Goal: Information Seeking & Learning: Learn about a topic

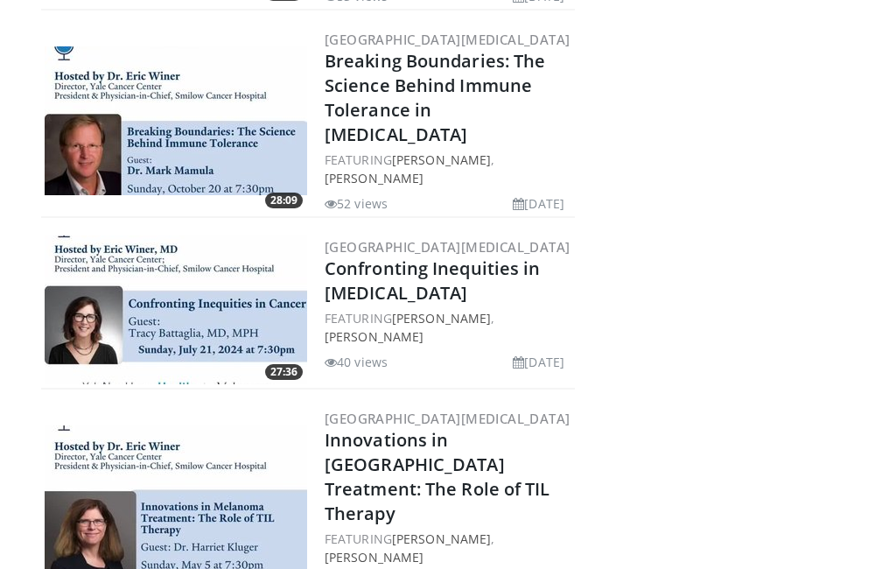
scroll to position [2859, 0]
click at [424, 428] on link "Innovations in [GEOGRAPHIC_DATA] Treatment: The Role of TIL Therapy" at bounding box center [438, 476] width 226 height 97
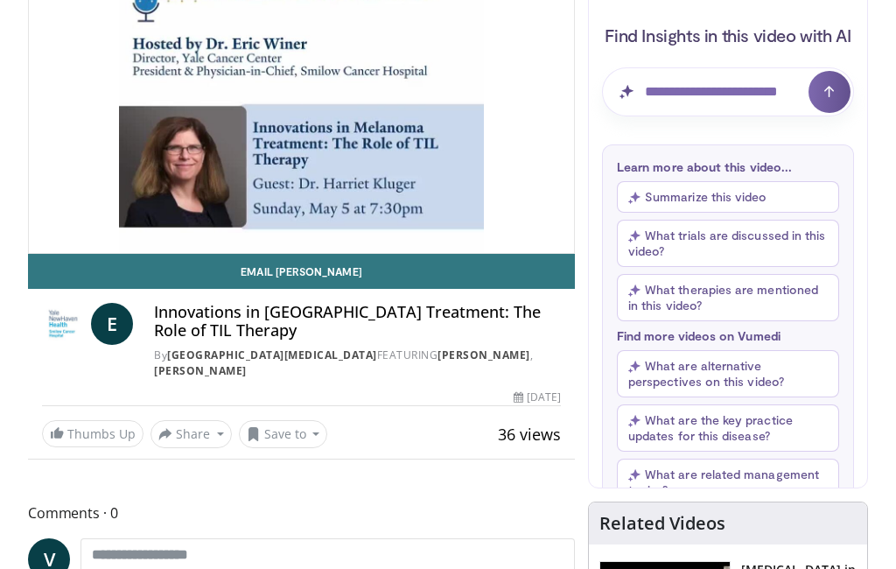
scroll to position [247, 0]
click at [197, 435] on button "Share" at bounding box center [190, 434] width 81 height 28
click at [186, 465] on span "E-mail" at bounding box center [189, 472] width 50 height 19
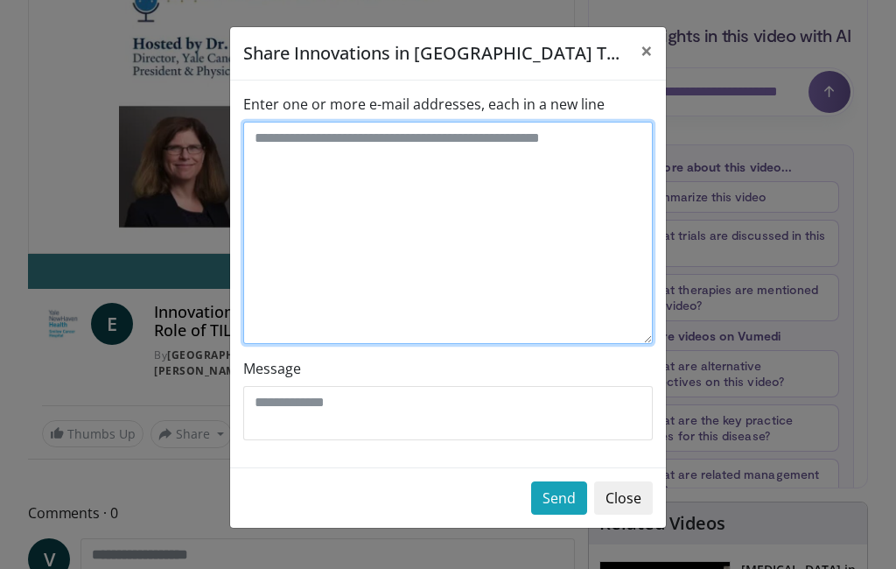
click at [579, 165] on textarea "Enter one or more e-mail addresses, each in a new line" at bounding box center [447, 233] width 409 height 222
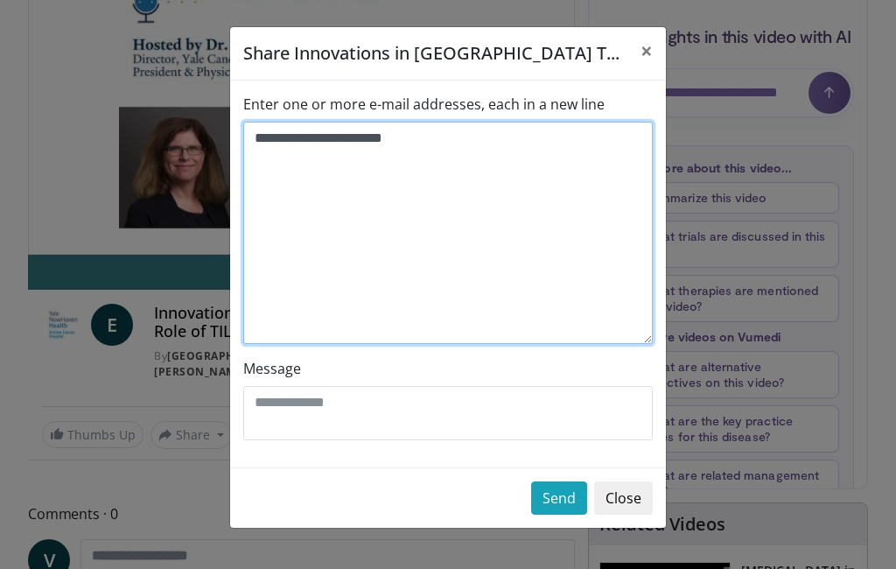
type textarea "**********"
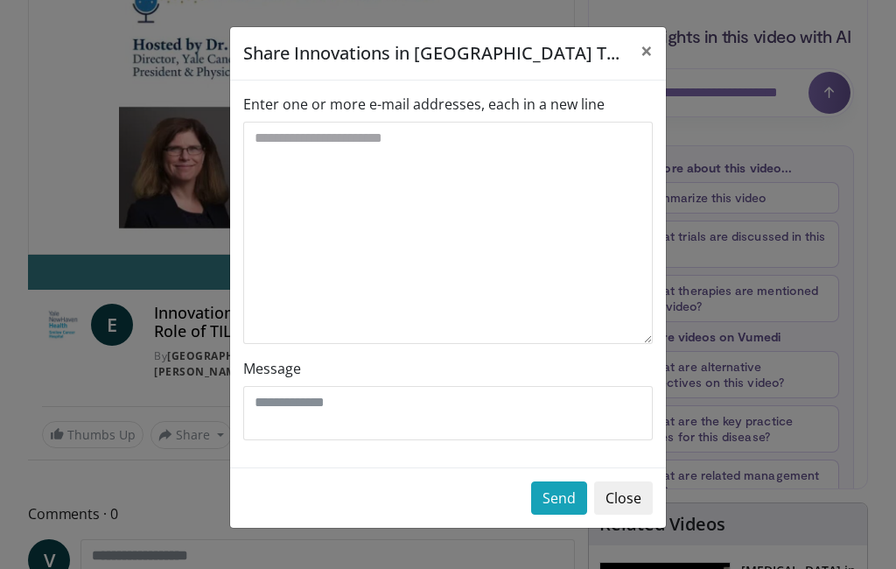
click at [543, 66] on div "Share Innovations in Melanoma T... ×" at bounding box center [448, 53] width 436 height 53
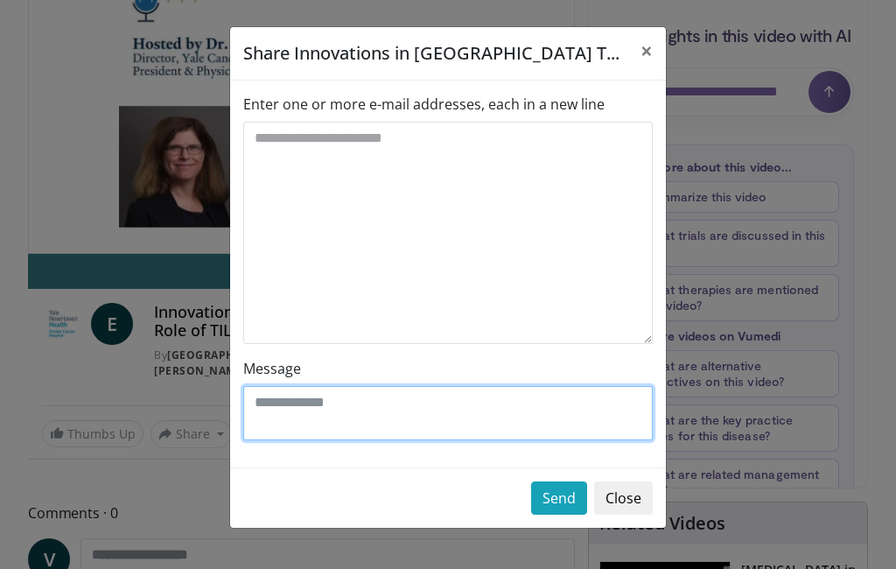
click at [472, 416] on textarea "Message" at bounding box center [447, 413] width 409 height 54
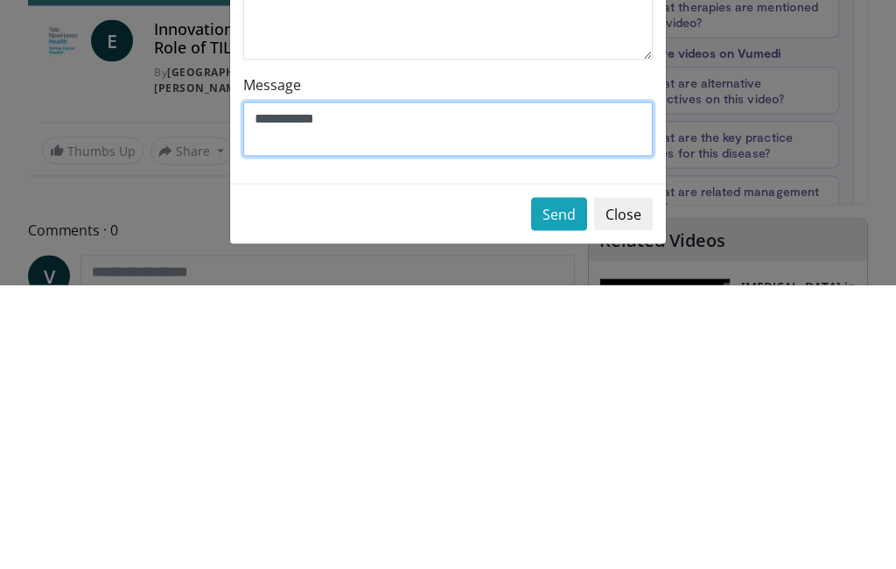
type textarea "**********"
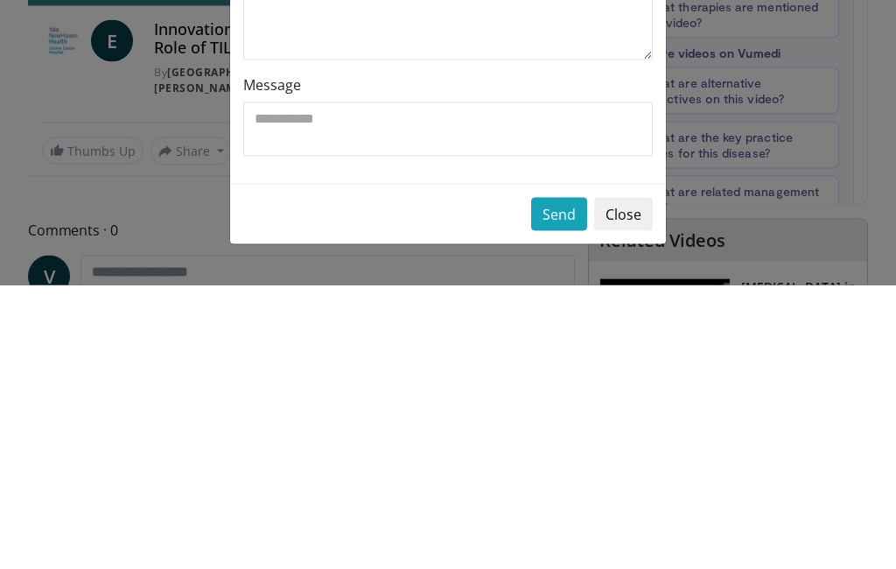
click at [560, 481] on button "Send" at bounding box center [559, 497] width 56 height 33
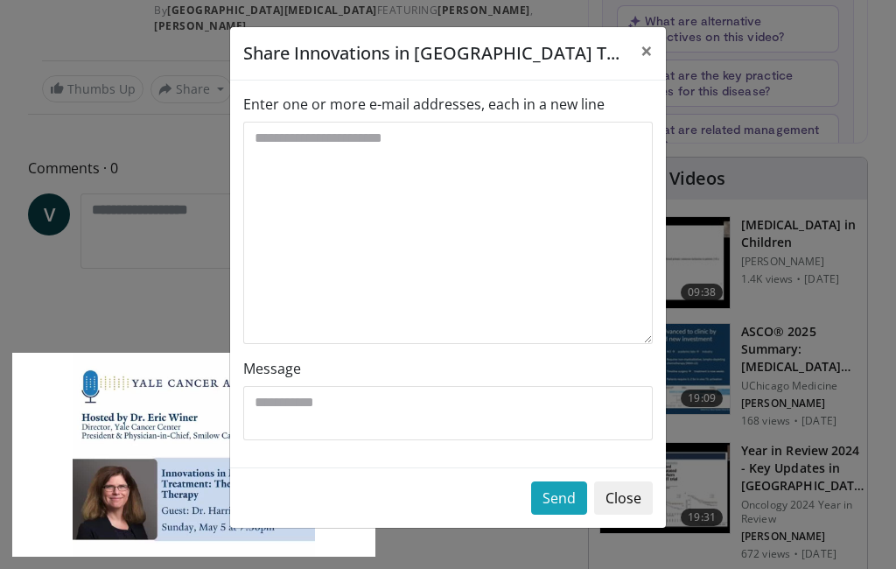
click at [622, 504] on button "Close" at bounding box center [623, 497] width 59 height 33
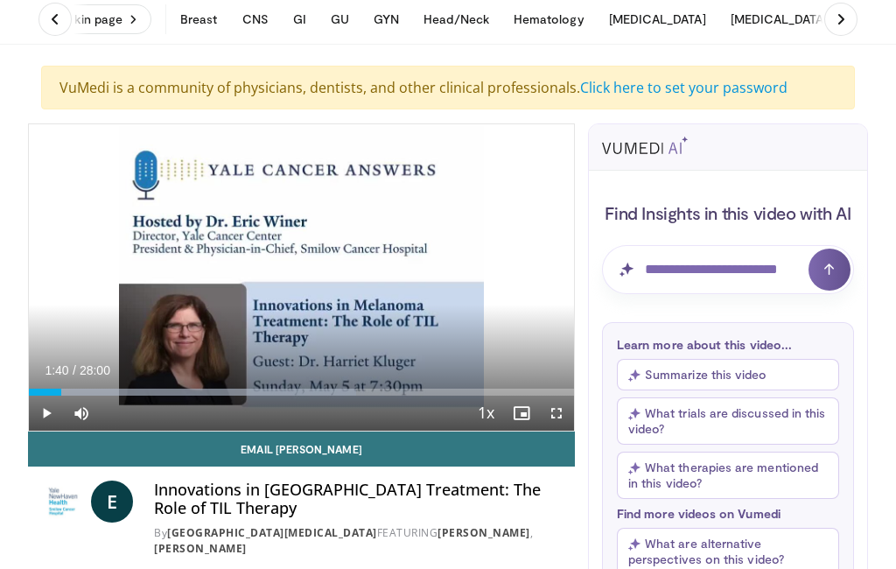
scroll to position [0, 0]
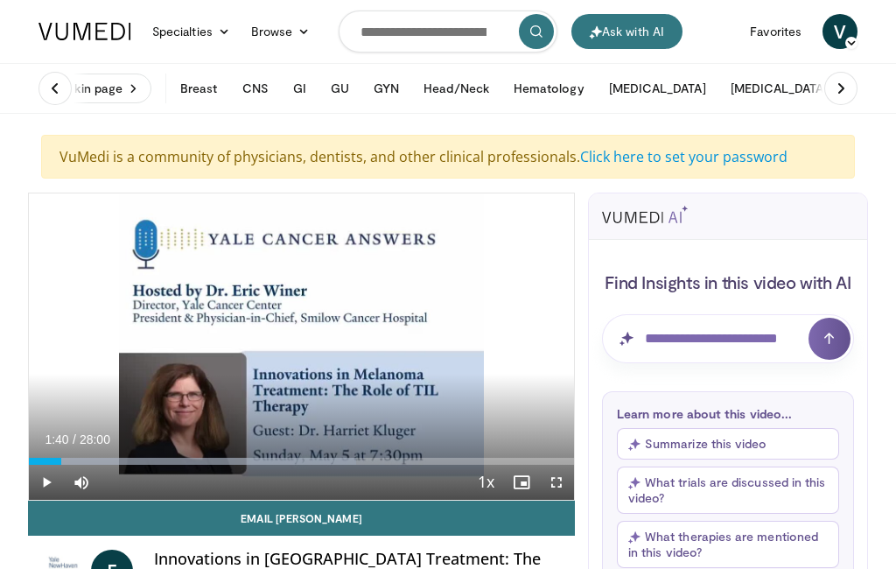
click at [214, 93] on button "Breast" at bounding box center [199, 88] width 58 height 35
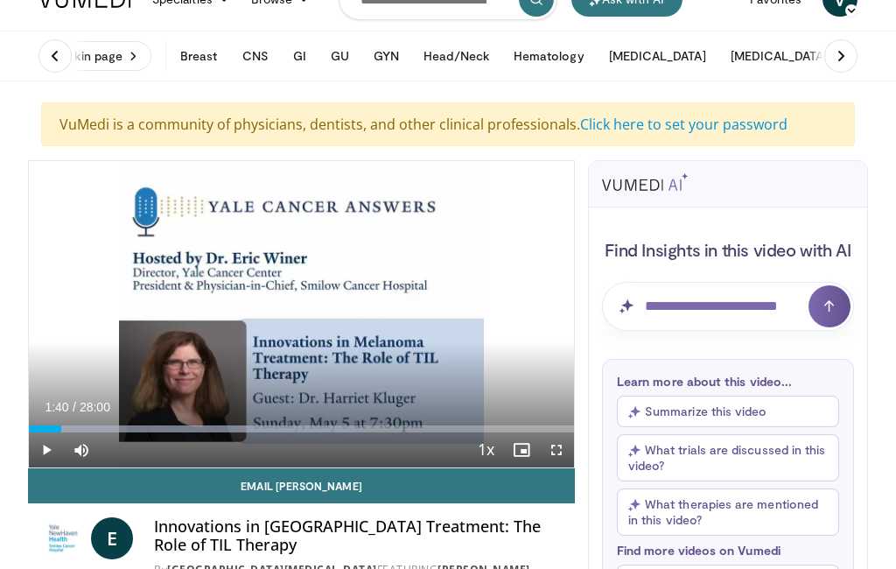
click at [214, 61] on button "Breast" at bounding box center [199, 55] width 58 height 35
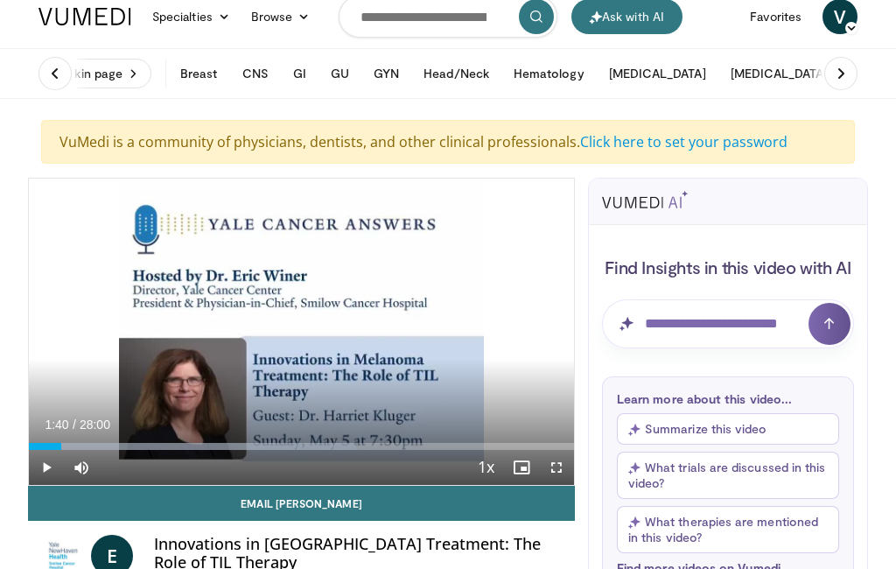
scroll to position [0, 0]
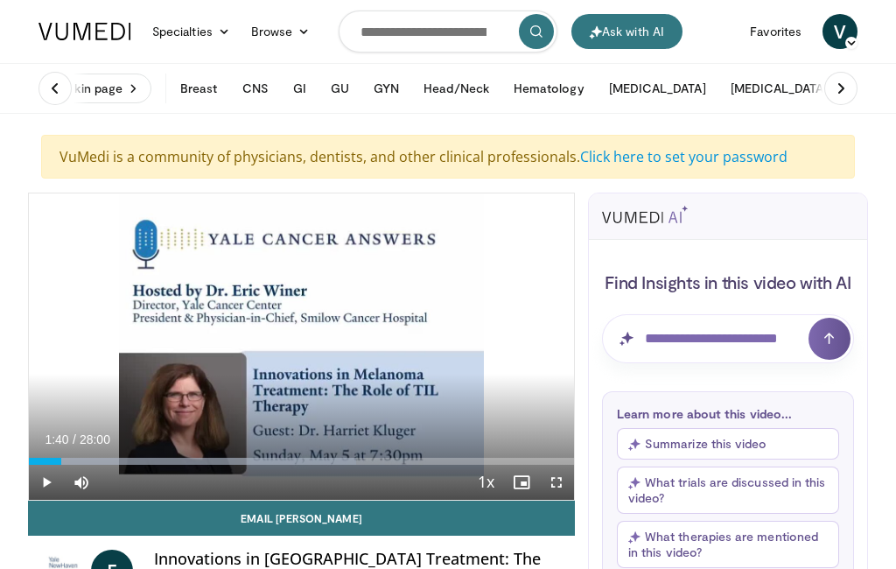
click at [211, 93] on button "Breast" at bounding box center [199, 88] width 58 height 35
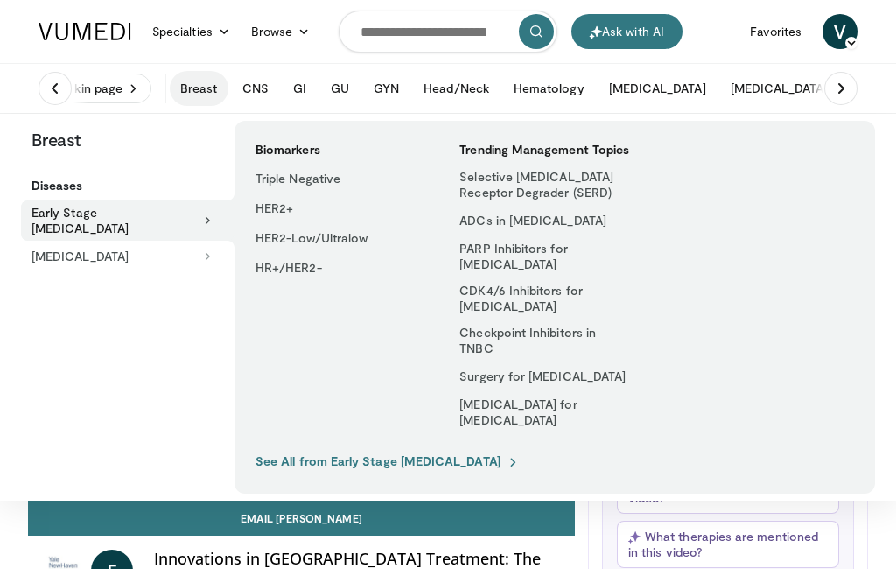
click at [539, 332] on link "Checkpoint Inhibitors in TNBC" at bounding box center [544, 340] width 190 height 40
click at [504, 345] on link "Checkpoint Inhibitors in TNBC" at bounding box center [544, 340] width 190 height 40
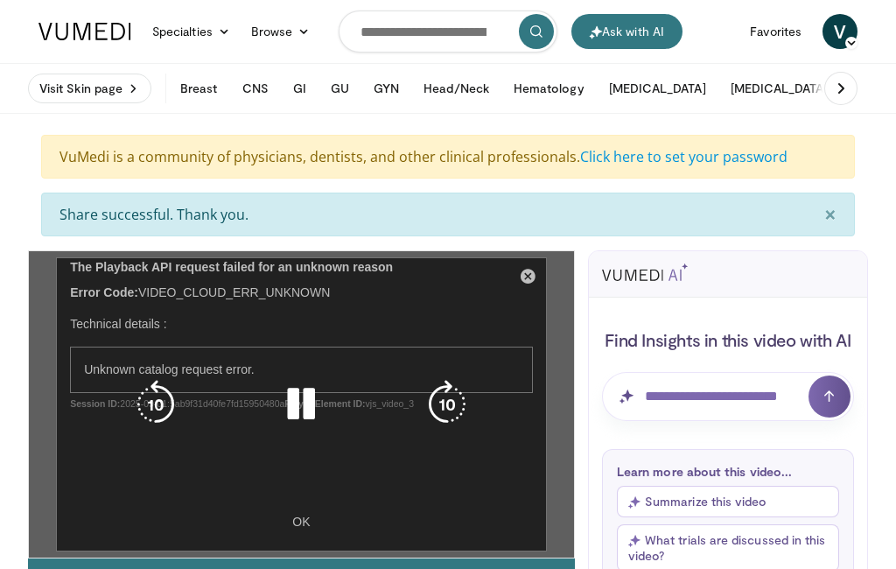
click at [529, 275] on div "10 seconds Tap to unmute" at bounding box center [301, 404] width 545 height 306
click at [535, 279] on div "10 seconds Tap to unmute" at bounding box center [301, 404] width 545 height 306
click at [311, 525] on div "10 seconds Tap to unmute" at bounding box center [301, 404] width 545 height 306
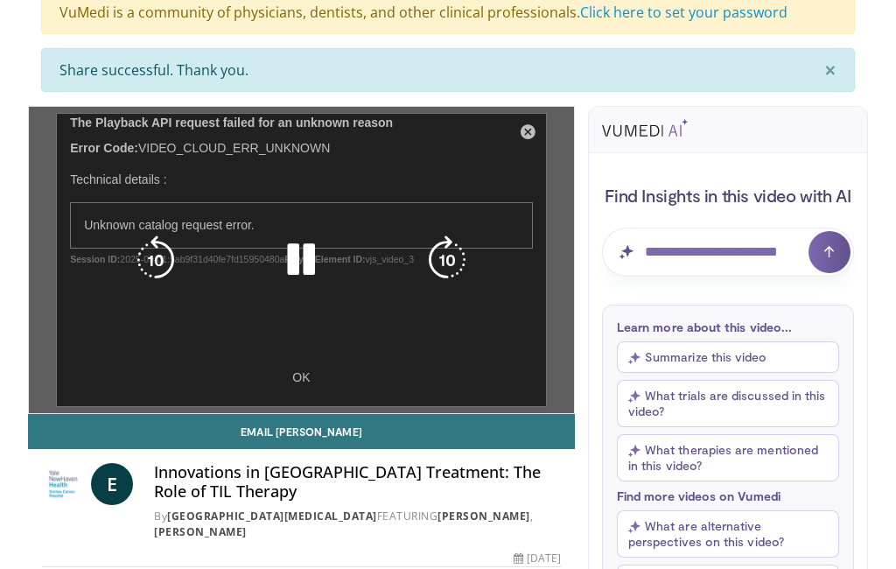
scroll to position [143, 0]
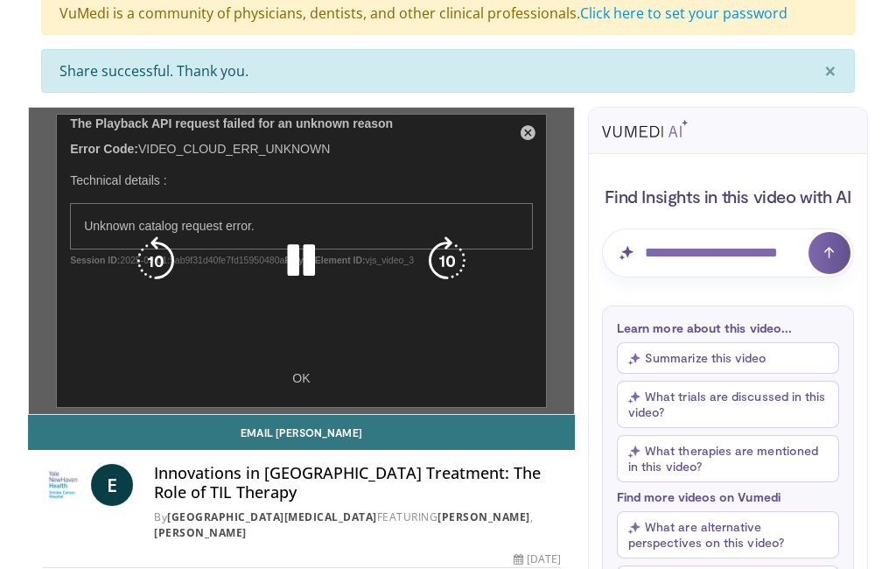
click at [154, 250] on icon "Video Player" at bounding box center [155, 261] width 49 height 49
click at [152, 247] on icon "Video Player" at bounding box center [155, 261] width 49 height 49
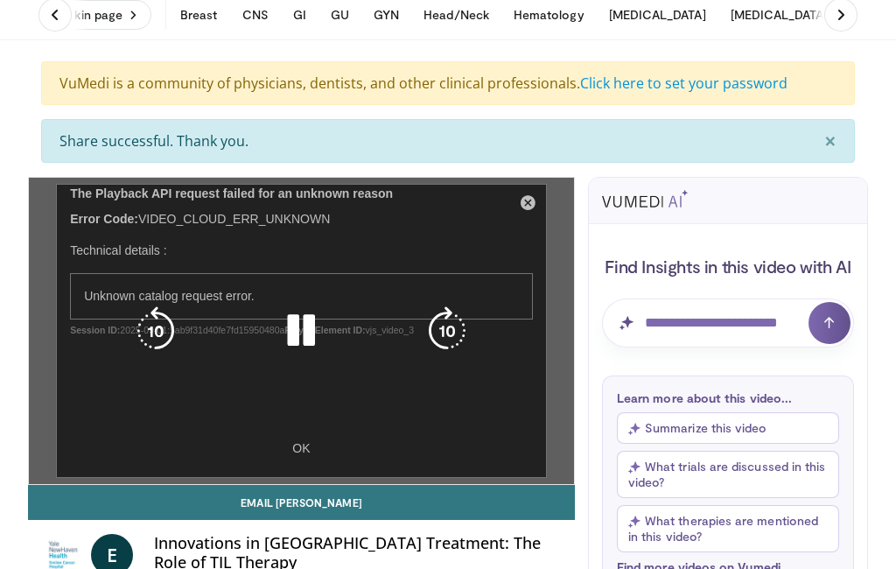
scroll to position [73, 0]
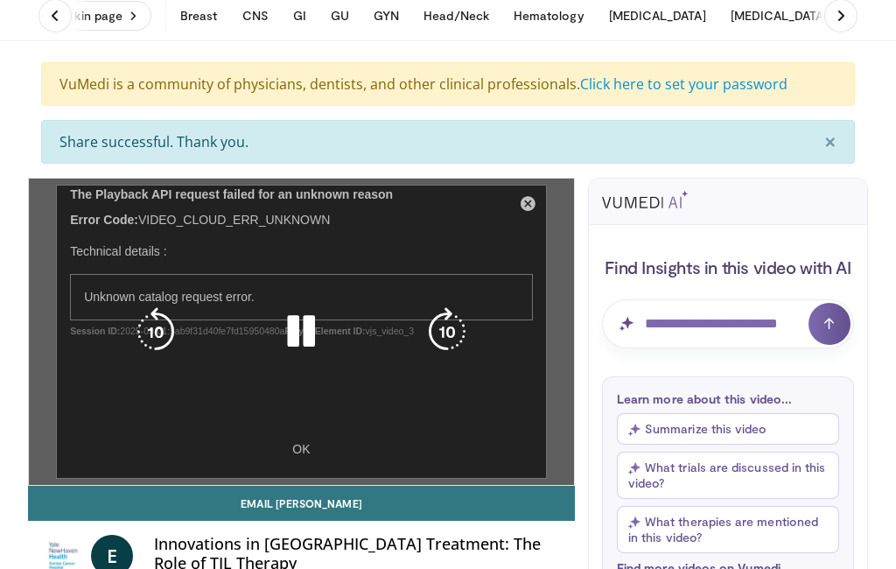
click at [71, 15] on button at bounding box center [54, 15] width 33 height 33
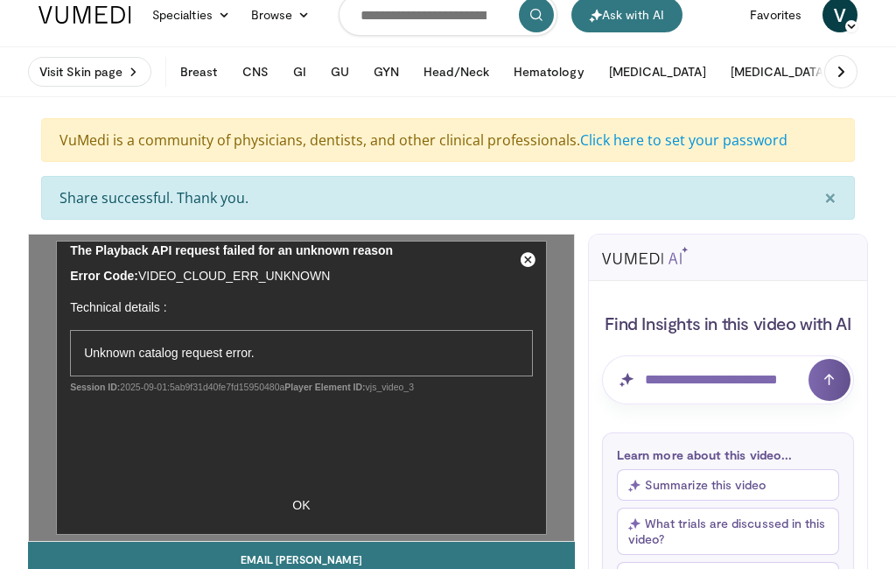
scroll to position [0, 0]
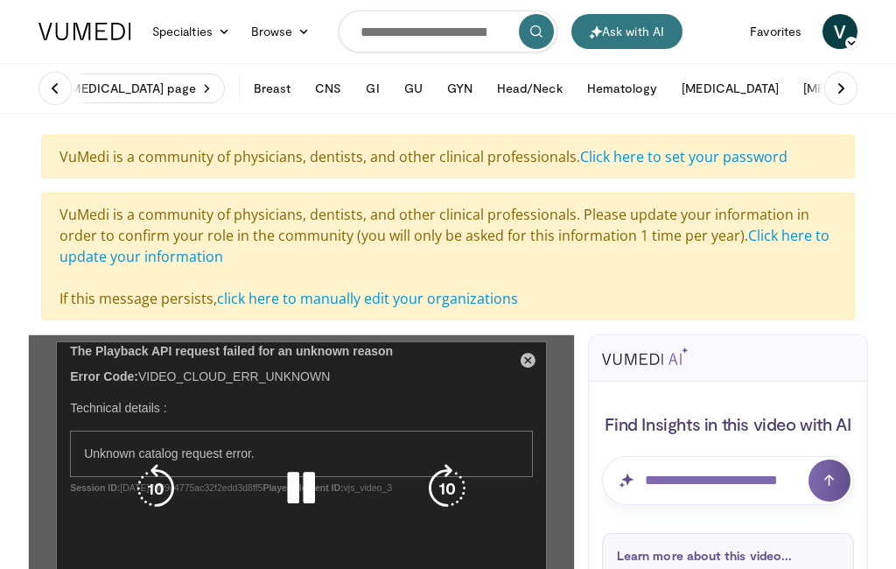
click at [261, 89] on button "Breast" at bounding box center [272, 88] width 58 height 35
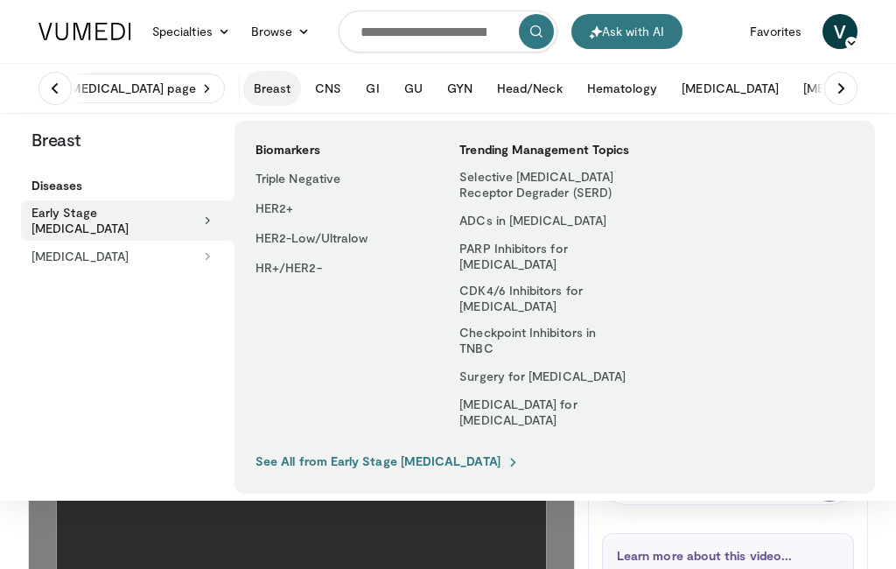
click at [283, 181] on link "Triple Negative" at bounding box center [340, 178] width 190 height 28
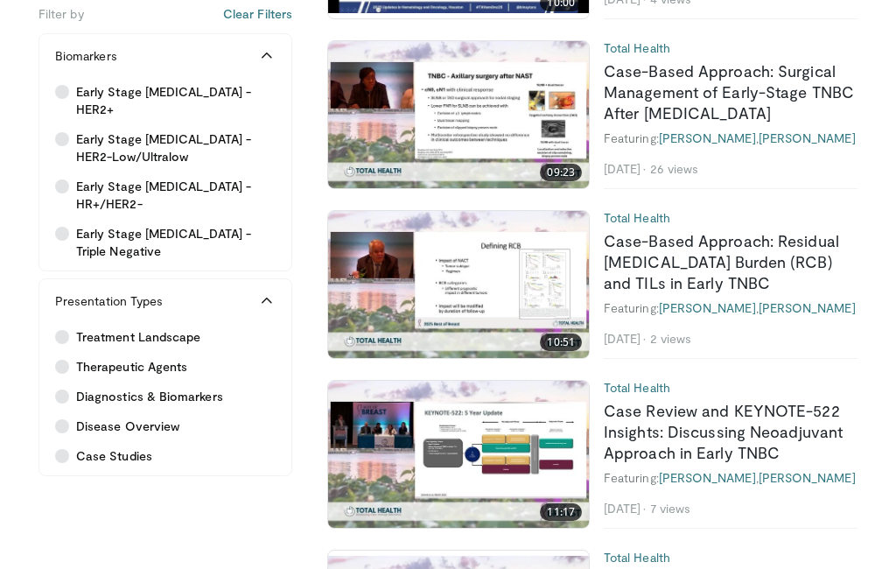
scroll to position [1060, 0]
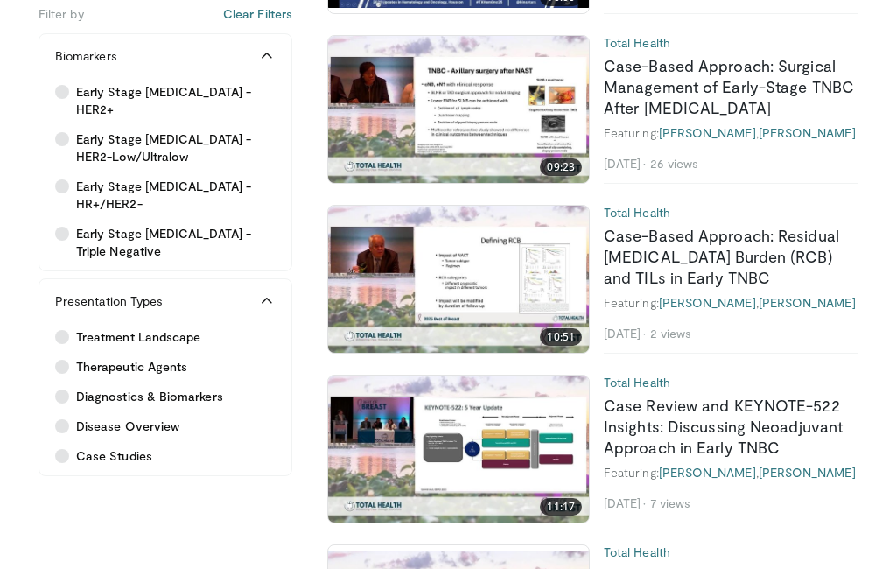
click at [786, 401] on link "Case Review and KEYNOTE-522 Insights: Discussing Neoadjuvant Approach in Early …" at bounding box center [723, 426] width 239 height 61
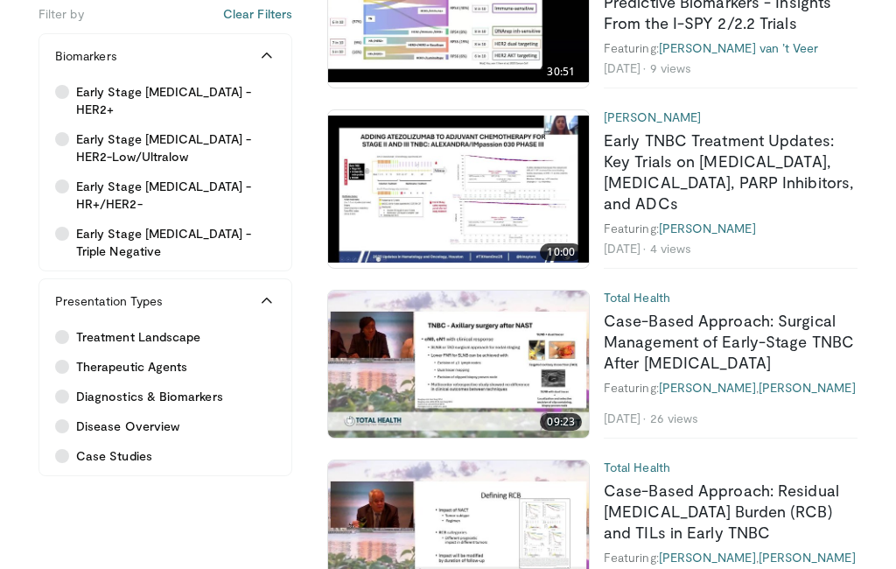
scroll to position [791, 0]
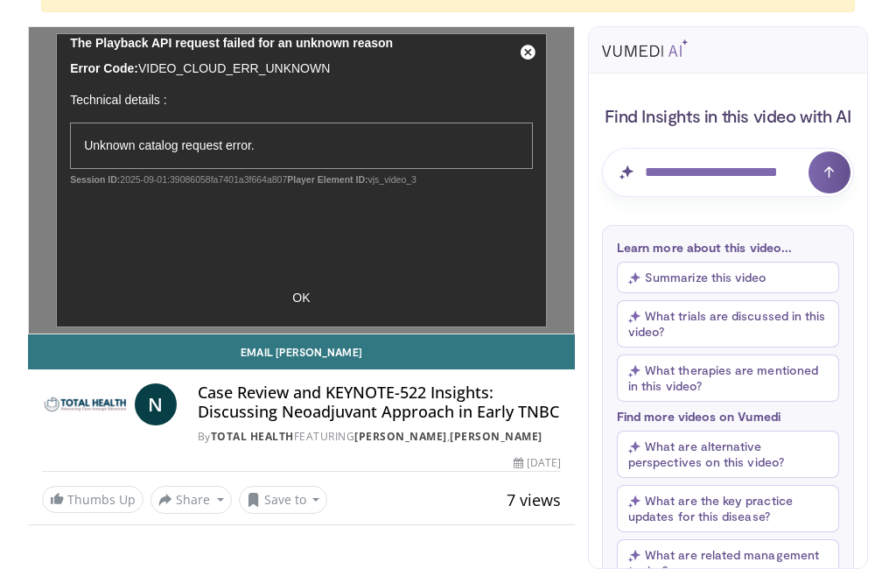
scroll to position [166, 0]
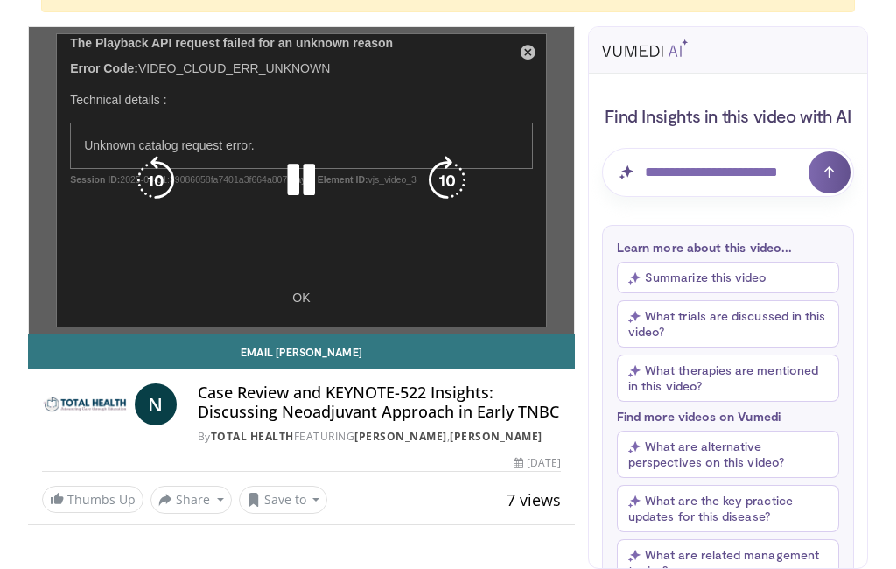
click at [161, 181] on icon "Video Player" at bounding box center [155, 180] width 49 height 49
click at [158, 185] on icon "Video Player" at bounding box center [155, 180] width 49 height 49
click at [154, 184] on icon "Video Player" at bounding box center [155, 180] width 49 height 49
click at [157, 184] on icon "Video Player" at bounding box center [155, 180] width 49 height 49
click at [159, 178] on icon "Video Player" at bounding box center [155, 180] width 49 height 49
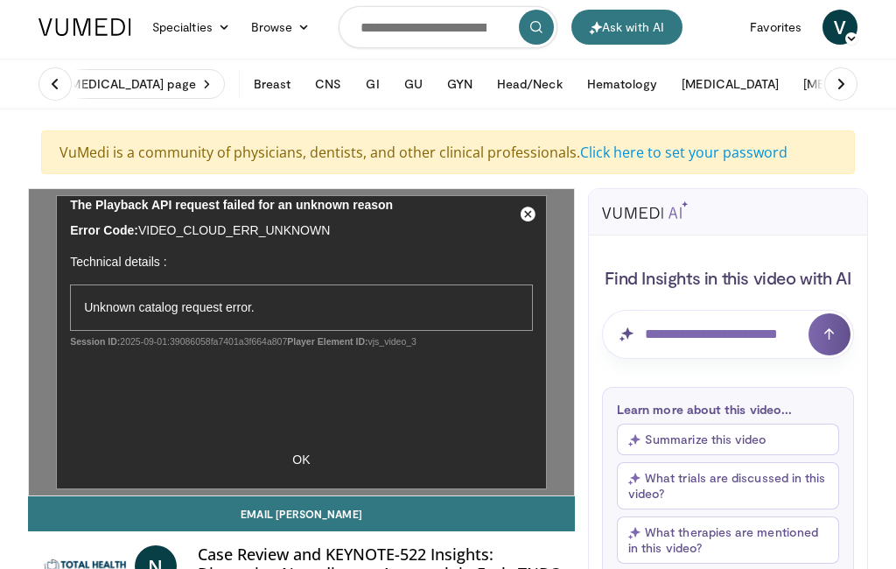
scroll to position [0, 0]
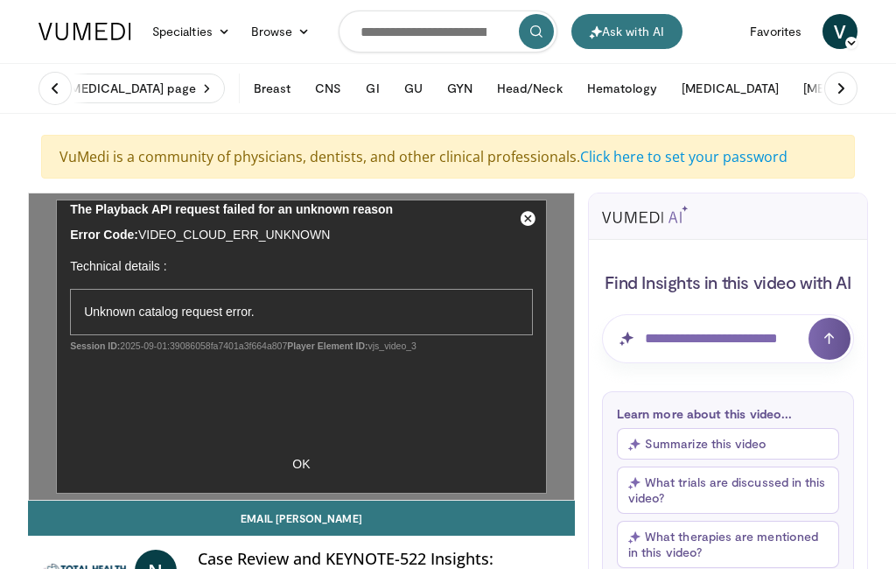
click at [59, 95] on icon at bounding box center [54, 88] width 17 height 17
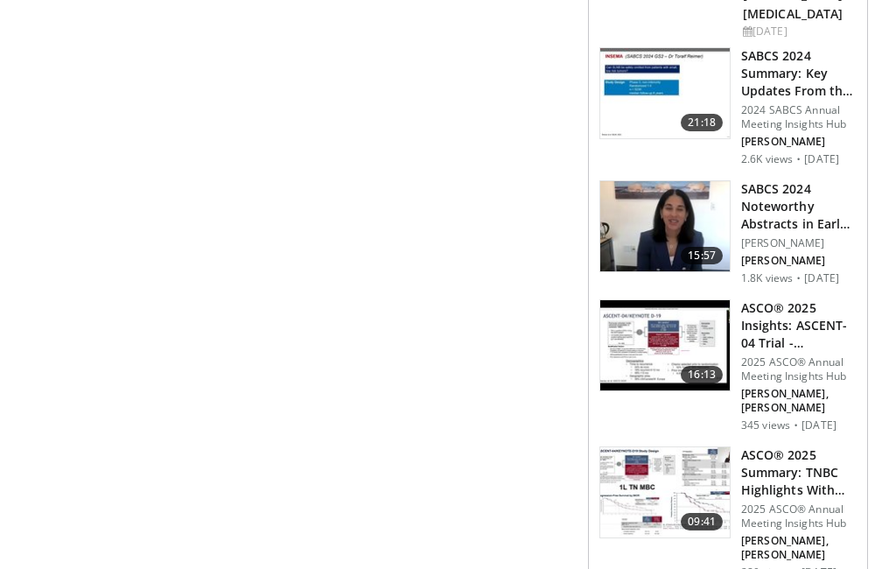
scroll to position [1133, 0]
click at [811, 446] on h3 "ASCO® 2025 Summary: TNBC Highlights With Drs. Dolezal & Pegram - ASC…" at bounding box center [798, 472] width 115 height 52
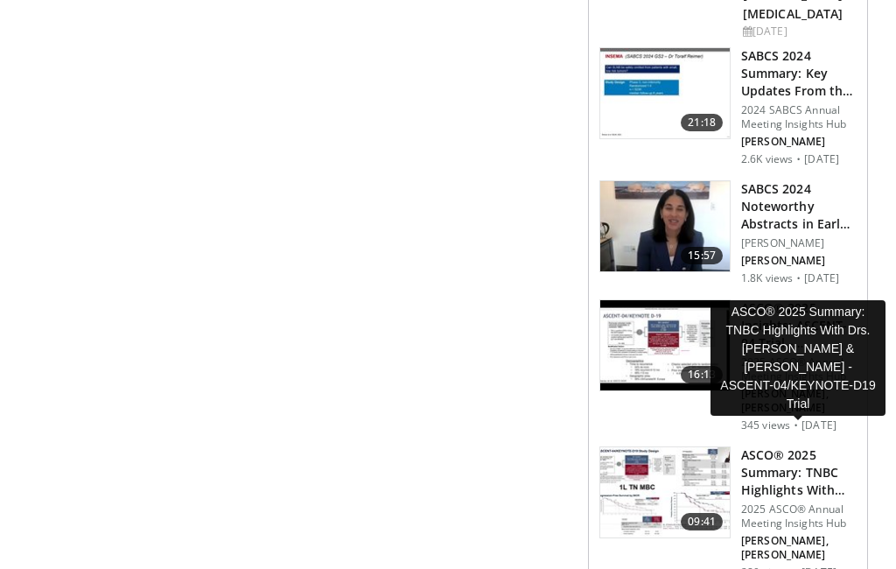
scroll to position [0, 0]
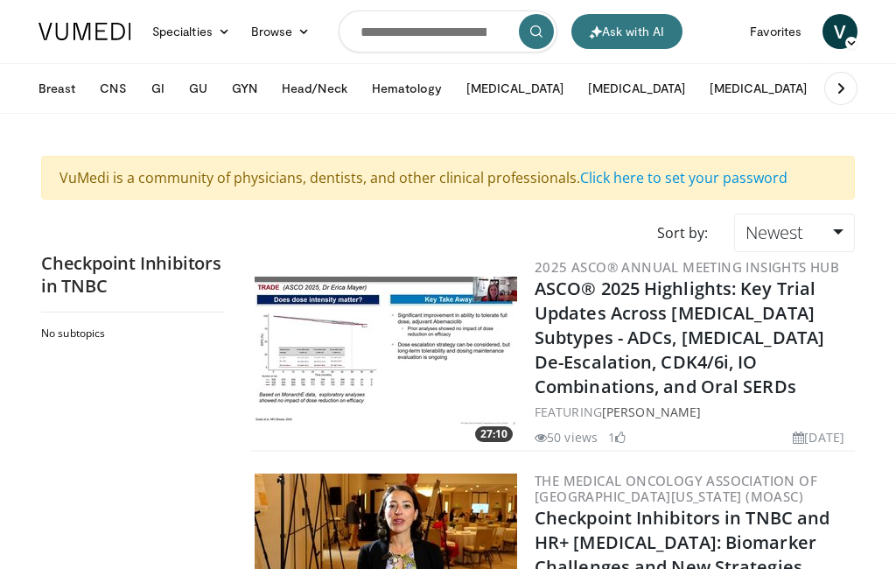
scroll to position [45, 0]
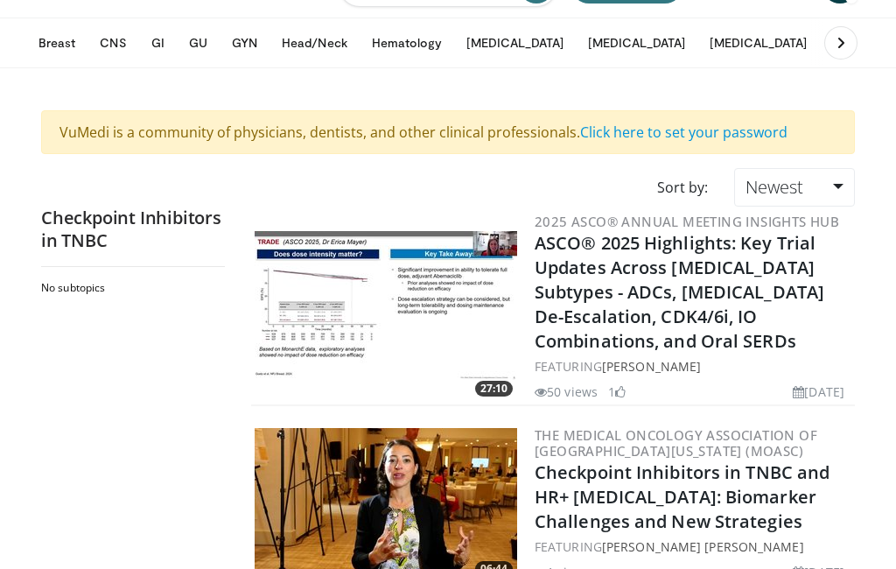
click at [56, 46] on button "Breast" at bounding box center [57, 42] width 58 height 35
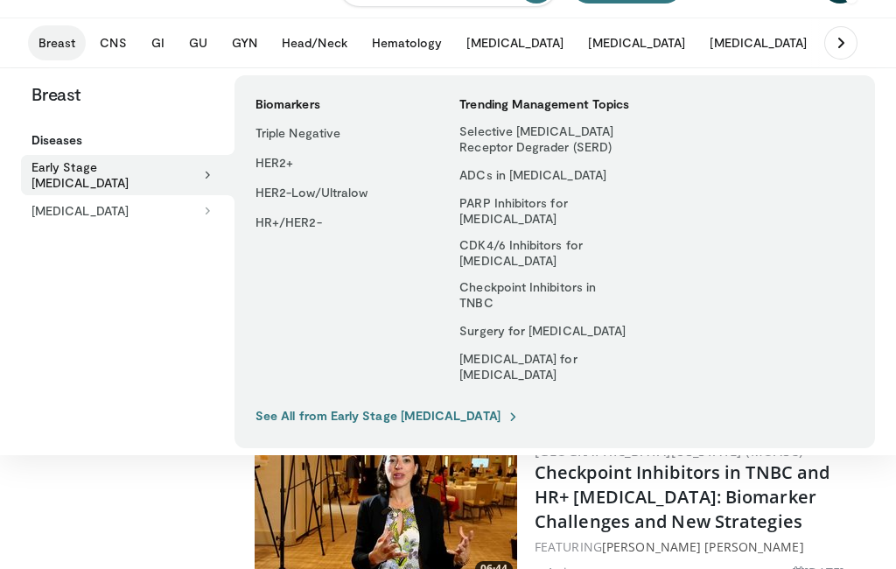
click at [273, 136] on link "Triple Negative" at bounding box center [340, 133] width 190 height 28
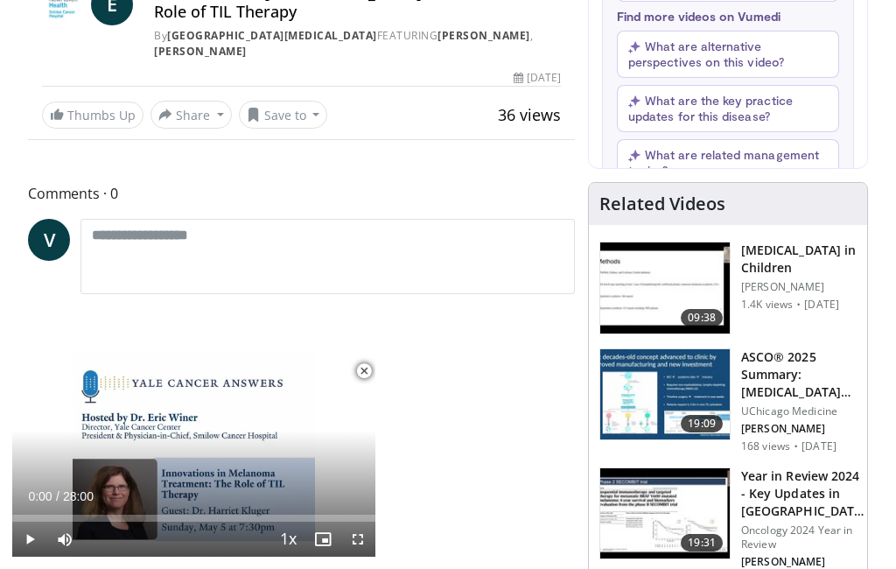
scroll to position [500, 0]
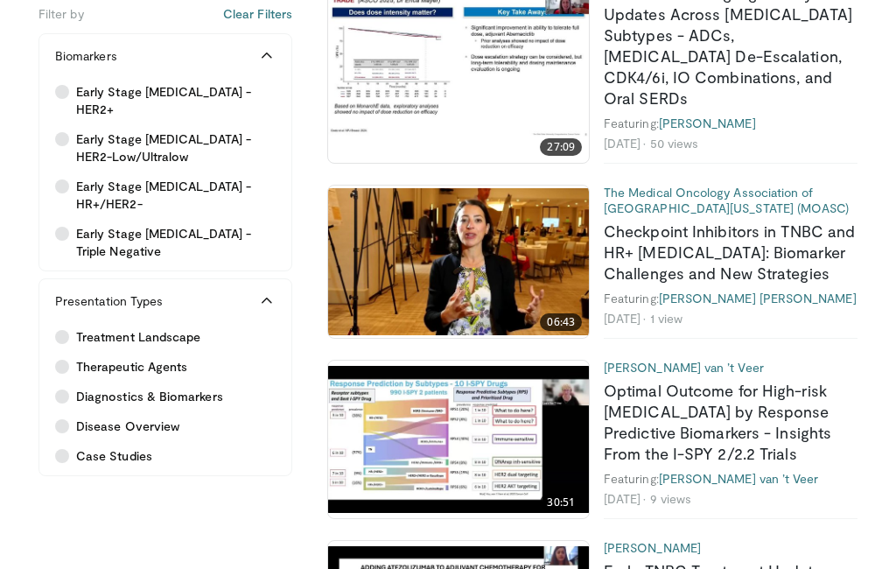
scroll to position [395, 0]
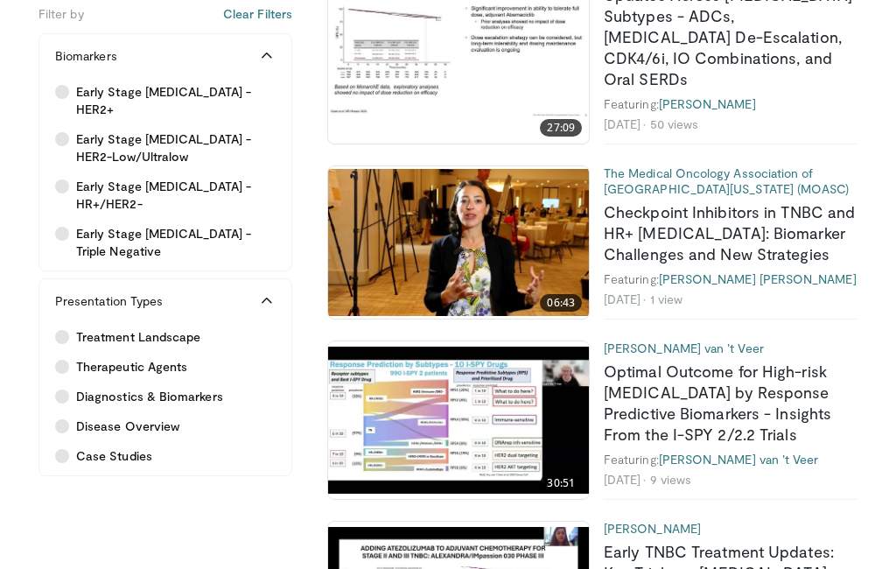
click at [384, 382] on img at bounding box center [458, 420] width 261 height 147
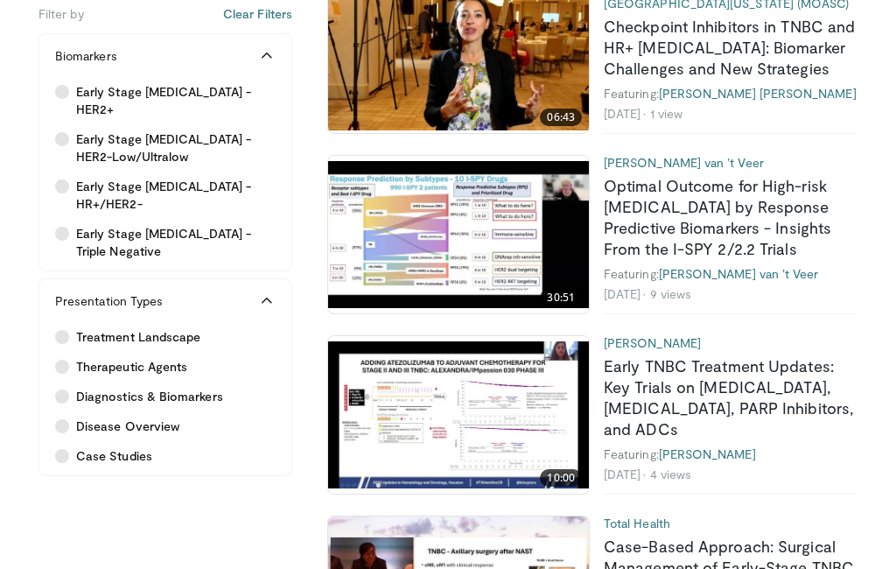
scroll to position [626, 0]
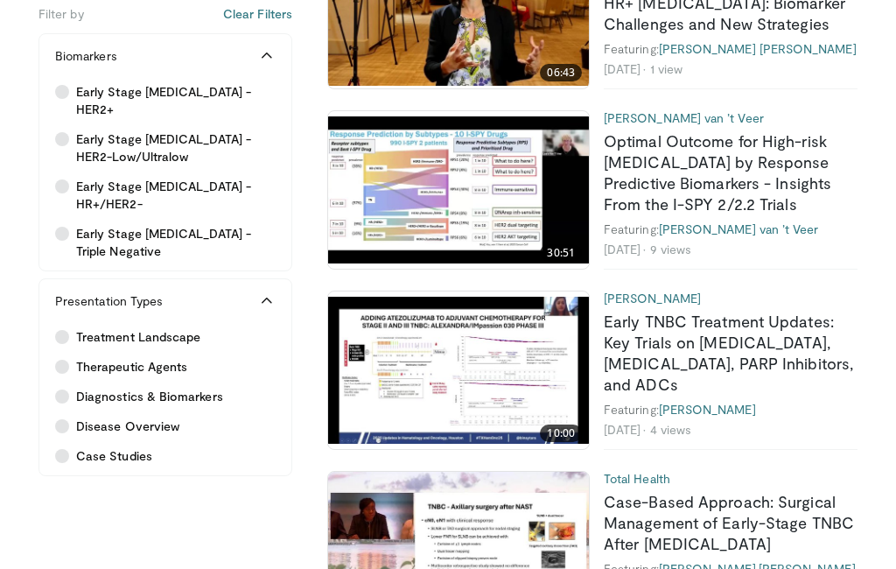
click at [794, 335] on link "Early TNBC Treatment Updates: Key Trials on [MEDICAL_DATA], [MEDICAL_DATA], PAR…" at bounding box center [728, 352] width 249 height 82
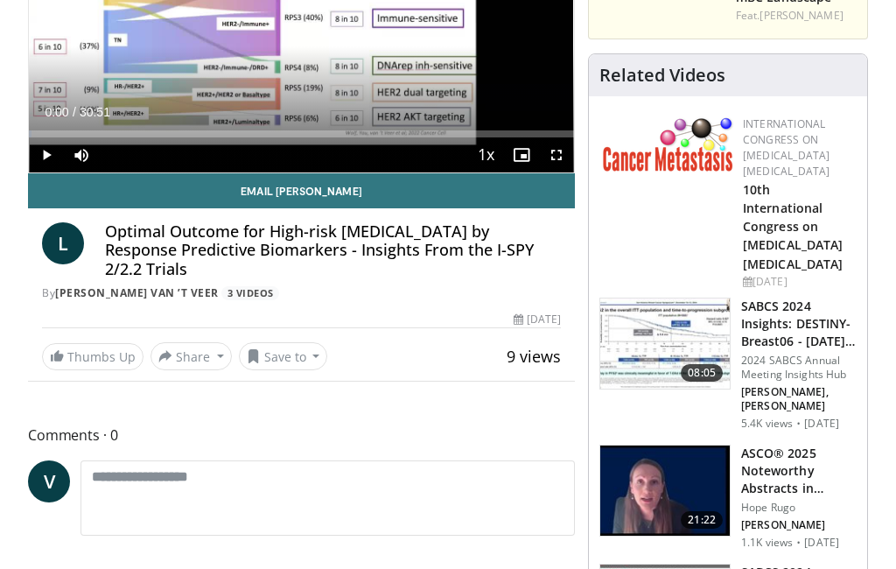
scroll to position [302, 0]
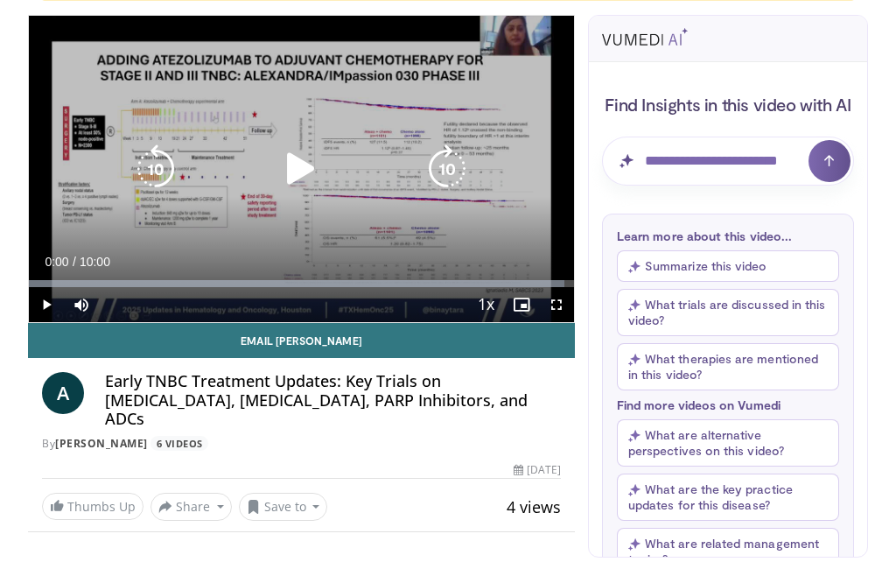
scroll to position [178, 0]
click at [205, 493] on button "Share" at bounding box center [190, 507] width 81 height 28
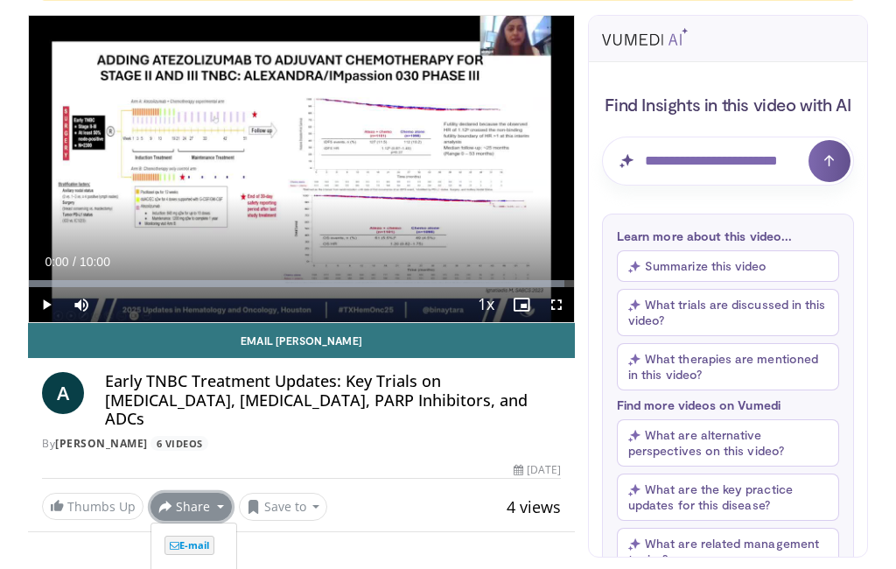
click at [200, 535] on span "E-mail" at bounding box center [189, 544] width 50 height 19
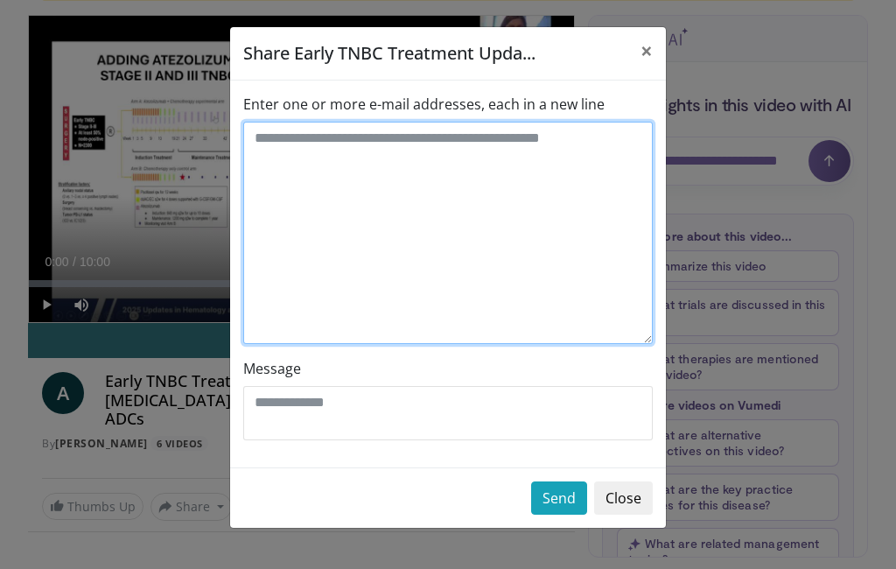
click at [465, 191] on textarea "Enter one or more e-mail addresses, each in a new line" at bounding box center [447, 233] width 409 height 222
type textarea "**********"
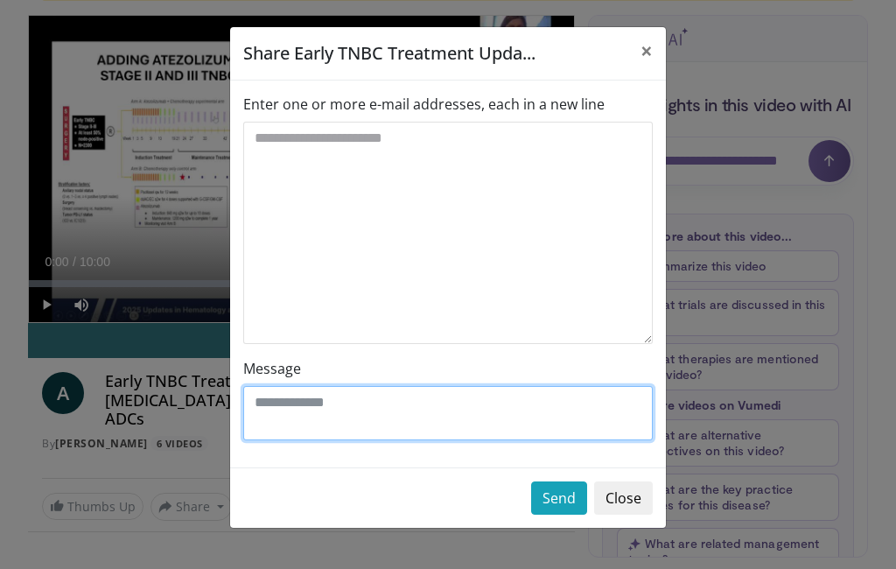
click at [473, 416] on textarea "Message" at bounding box center [447, 413] width 409 height 54
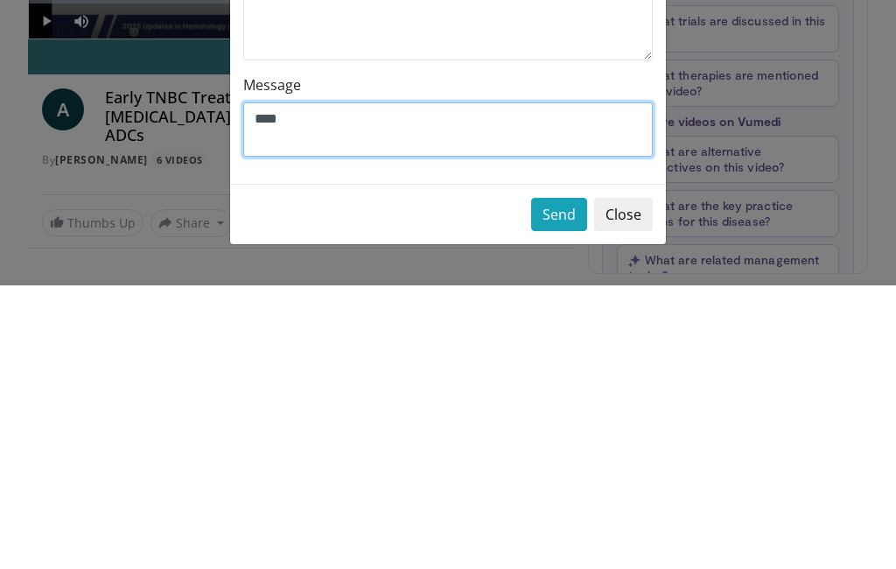
type textarea "****"
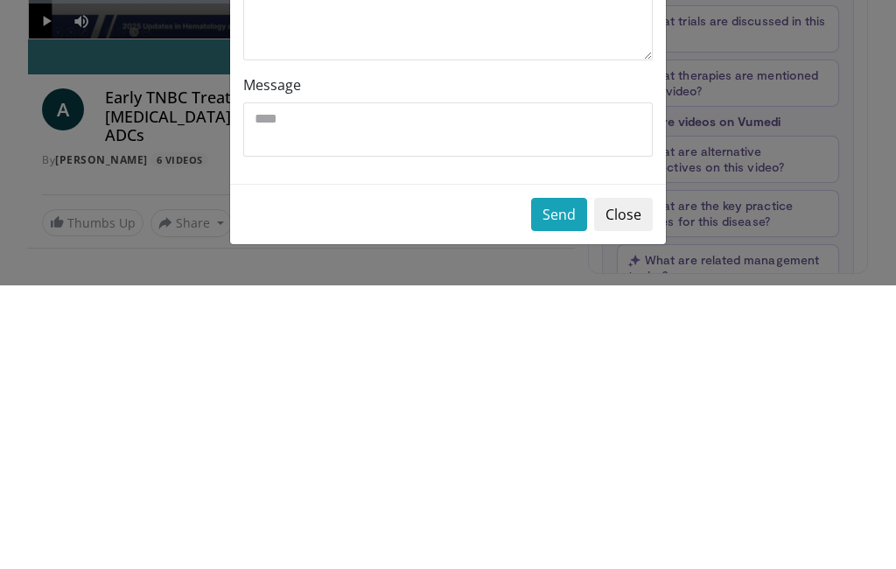
click at [558, 481] on button "Send" at bounding box center [559, 497] width 56 height 33
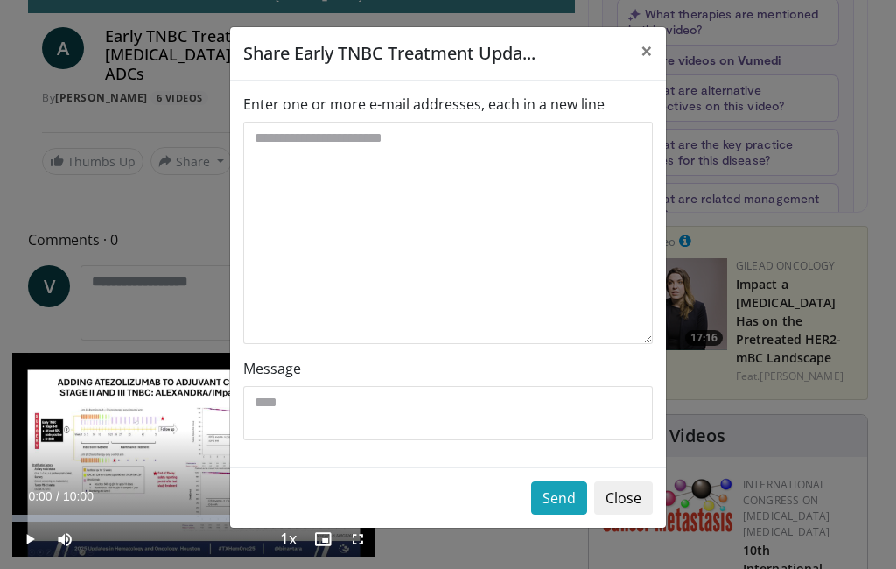
click at [634, 48] on button "×" at bounding box center [646, 50] width 38 height 47
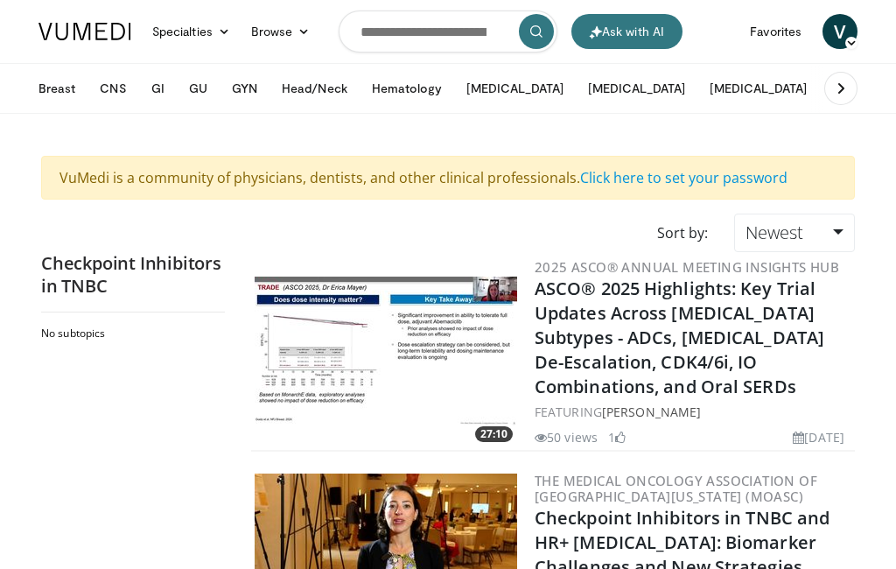
scroll to position [45, 0]
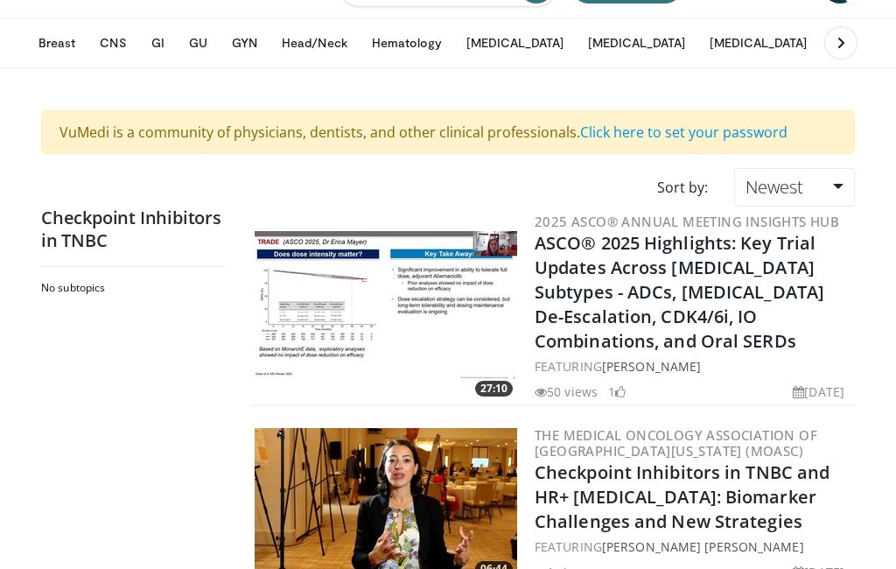
click at [7, 17] on header "Ask with AI Specialties Adult & Family Medicine Allergy, Asthma, Immunology Ane…" at bounding box center [448, 12] width 896 height 114
click at [453, 561] on img at bounding box center [386, 502] width 262 height 149
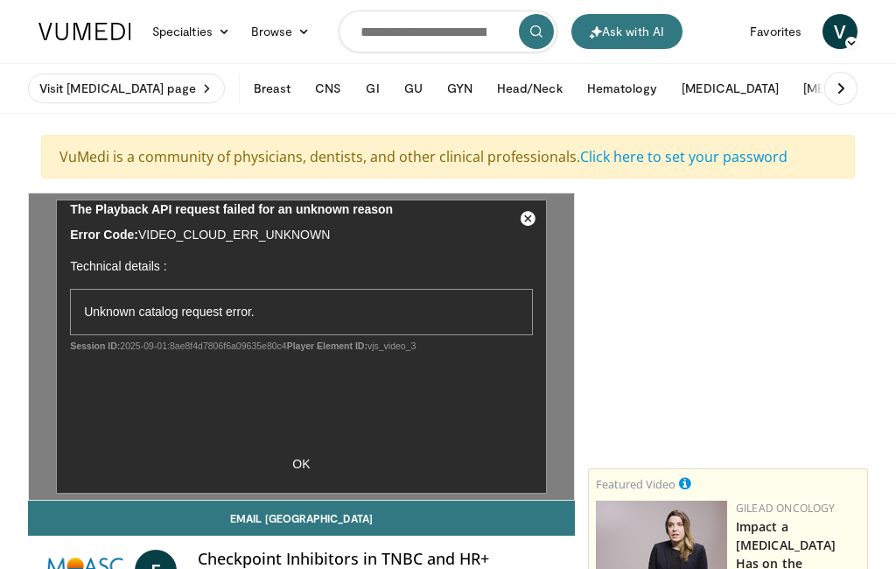
click at [365, 89] on button "GI" at bounding box center [372, 88] width 34 height 35
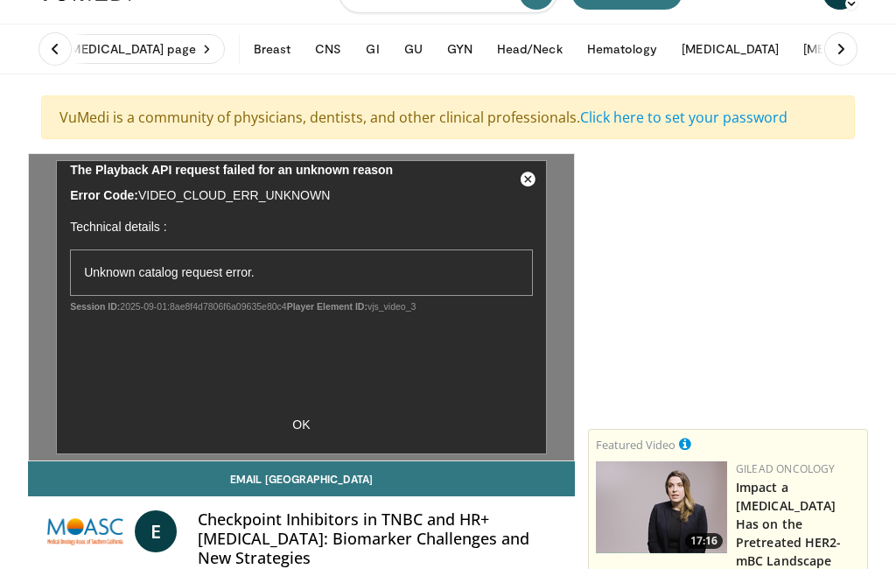
scroll to position [39, 0]
click at [361, 49] on button "GI" at bounding box center [372, 48] width 34 height 35
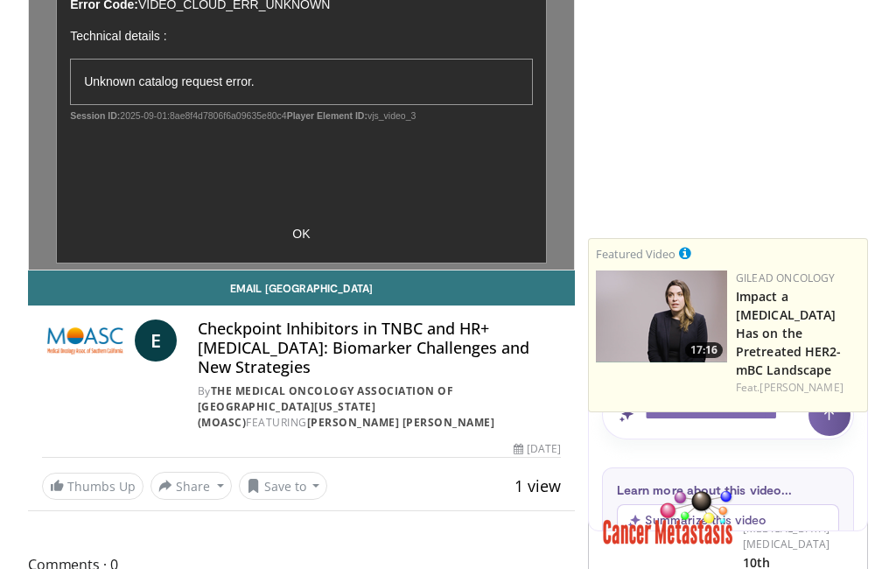
scroll to position [0, 0]
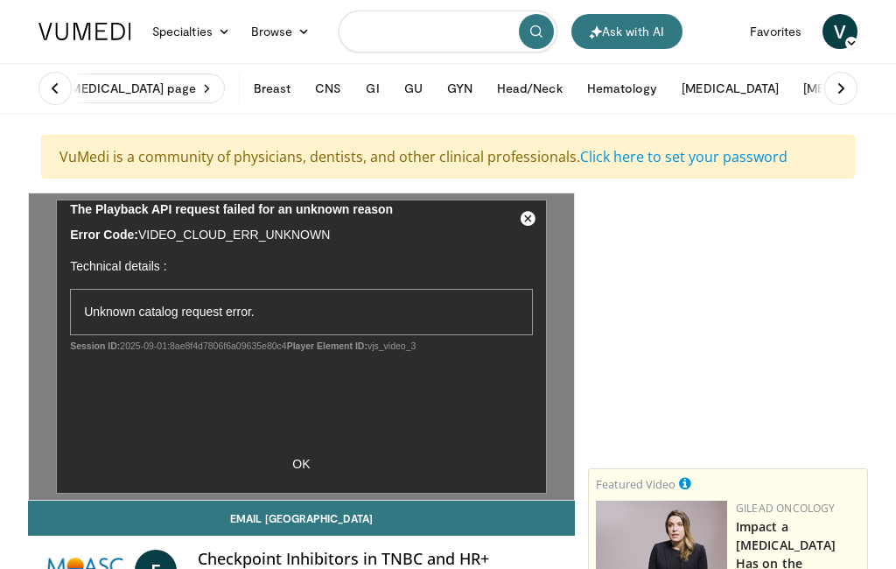
click at [452, 33] on input "Search topics, interventions" at bounding box center [448, 31] width 219 height 42
type input "**********"
click at [542, 38] on button "submit" at bounding box center [536, 31] width 35 height 35
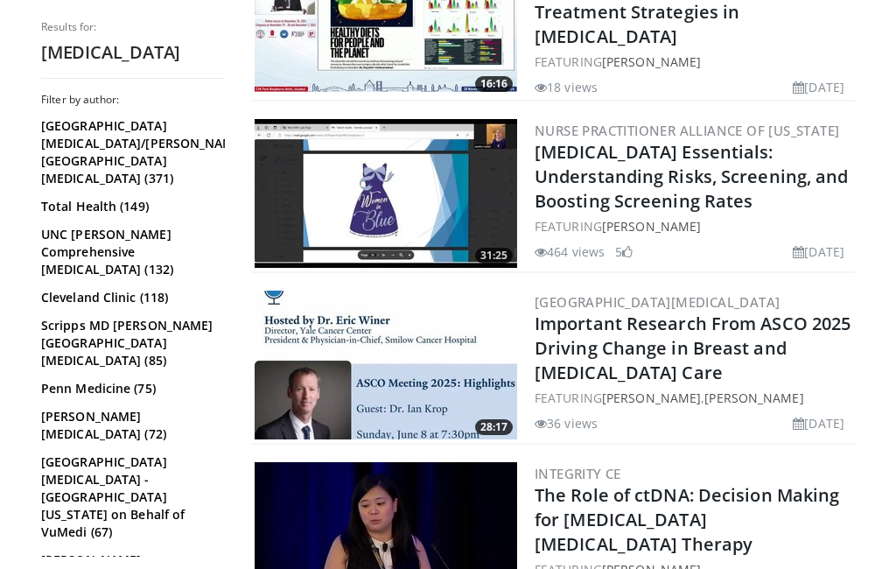
scroll to position [1014, 0]
click at [793, 337] on link "Important Research From ASCO 2025 Driving Change in Breast and [MEDICAL_DATA] C…" at bounding box center [693, 347] width 316 height 73
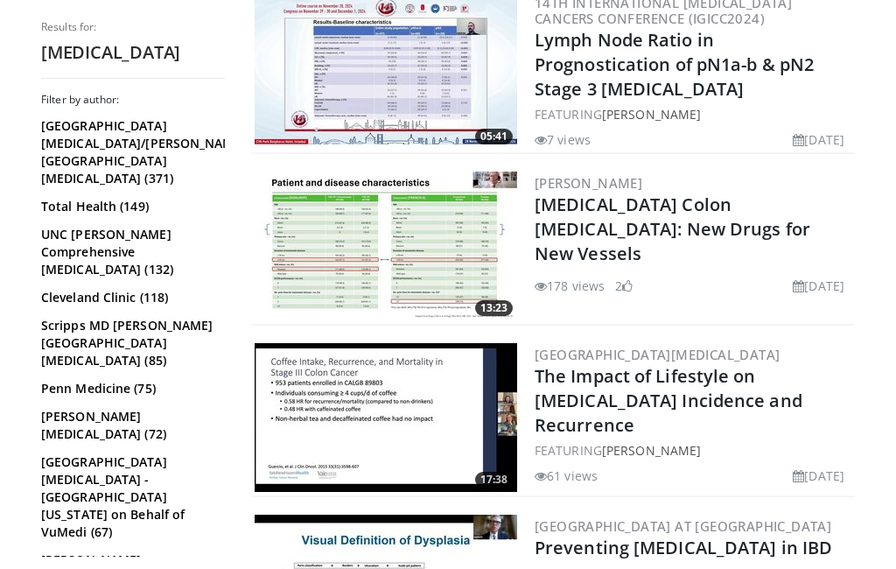
scroll to position [3163, 0]
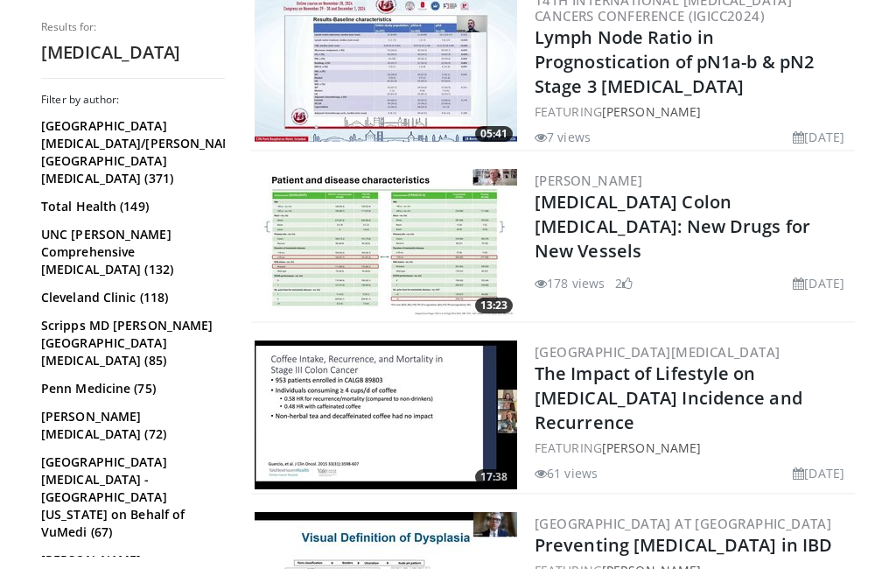
click at [652, 361] on link "The Impact of Lifestyle on [MEDICAL_DATA] Incidence and Recurrence" at bounding box center [669, 397] width 268 height 73
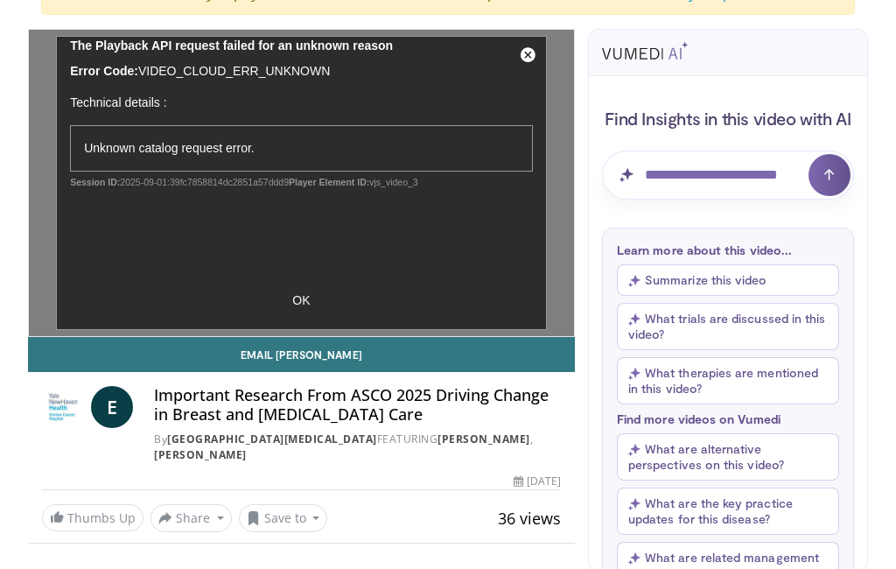
scroll to position [169, 0]
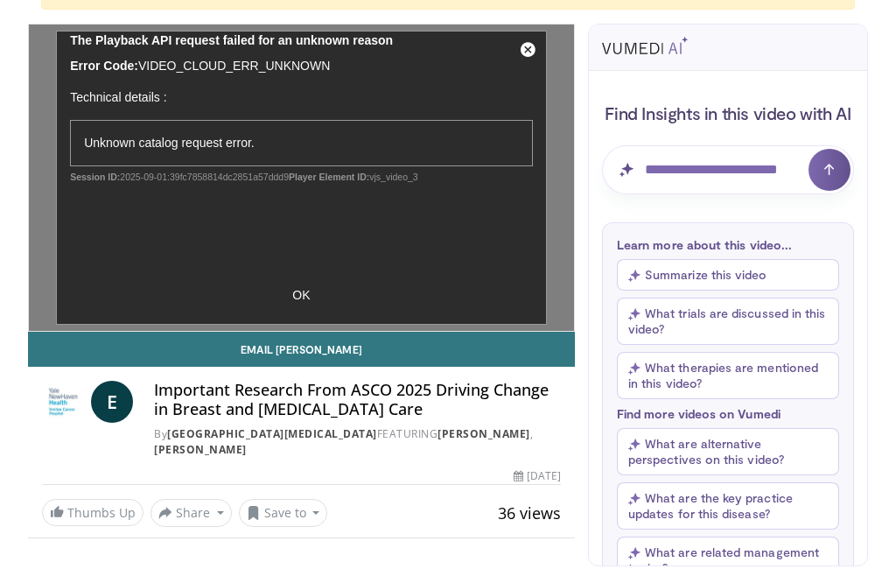
click at [767, 271] on button "Summarize this video" at bounding box center [728, 274] width 222 height 31
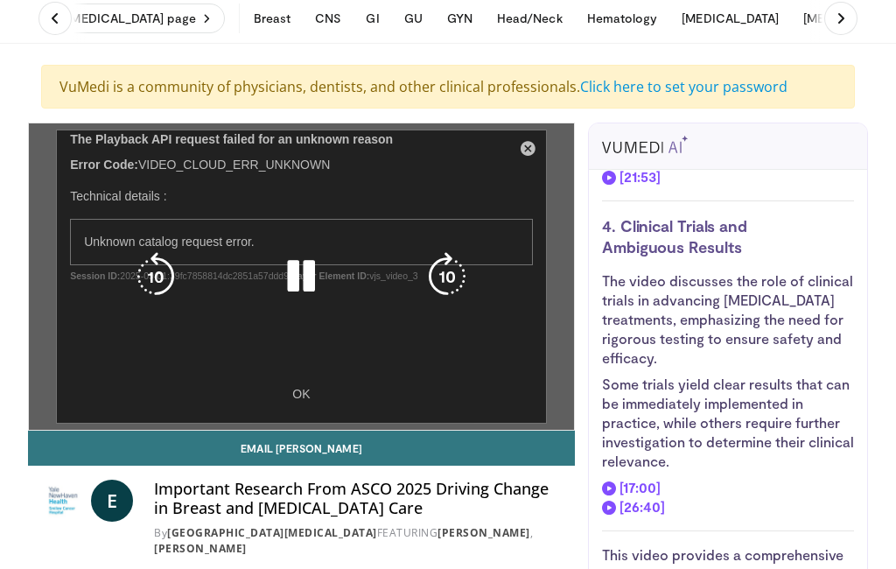
scroll to position [0, 0]
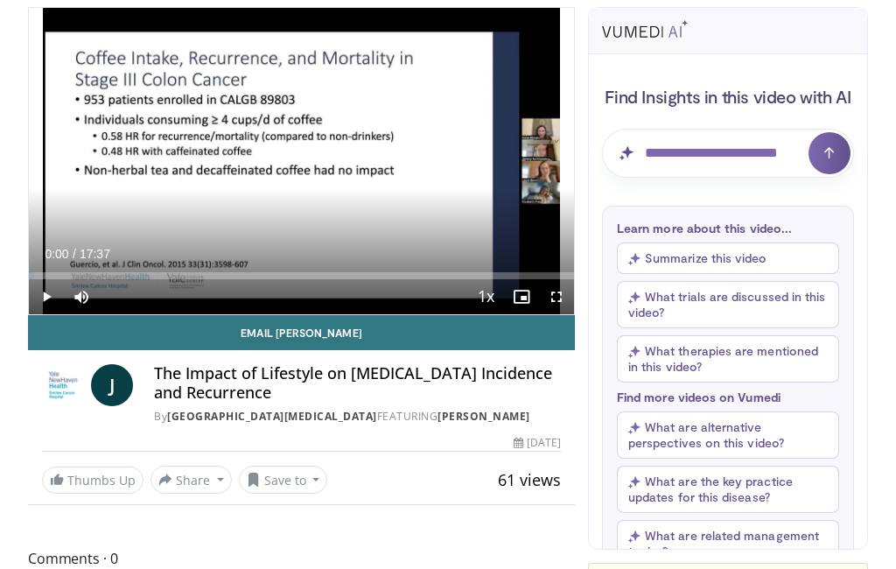
scroll to position [185, 0]
click at [304, 479] on button "Save to" at bounding box center [283, 479] width 89 height 28
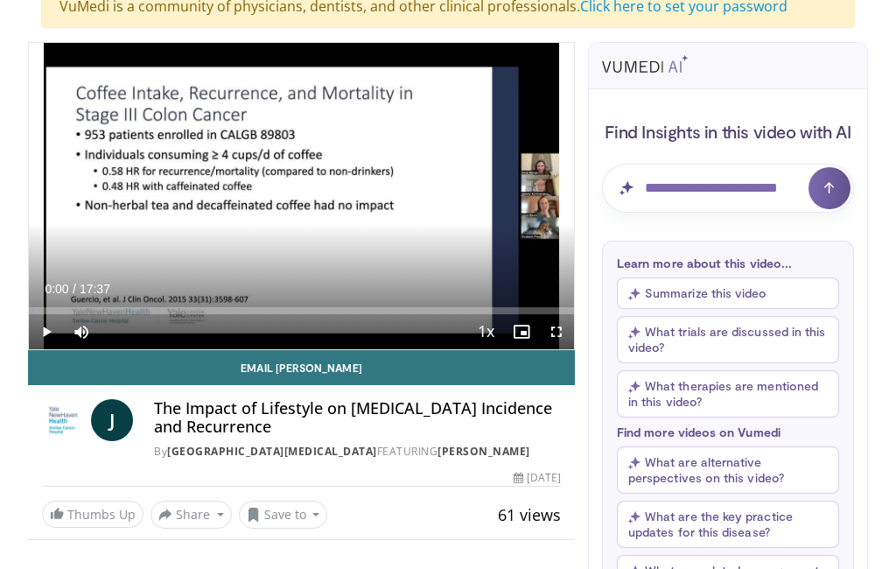
scroll to position [140, 0]
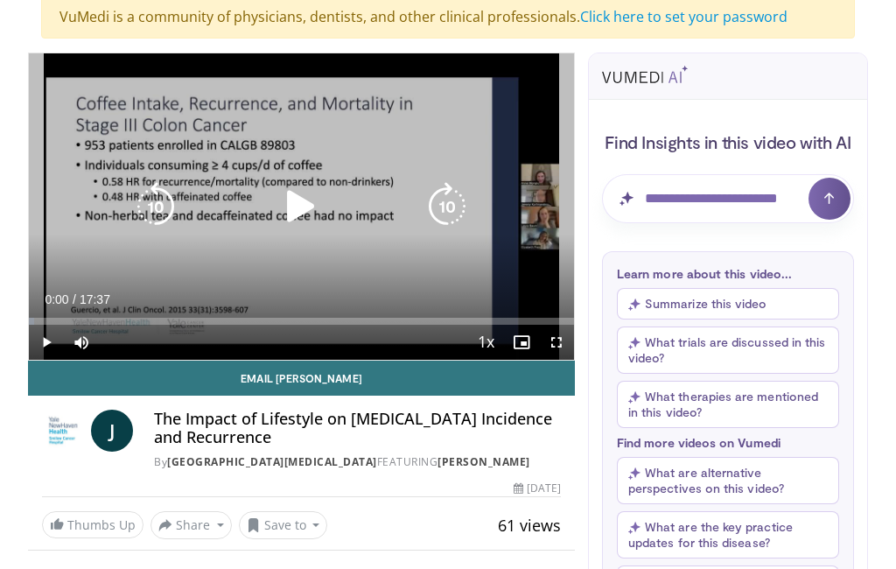
click at [307, 213] on icon "Video Player" at bounding box center [300, 206] width 49 height 49
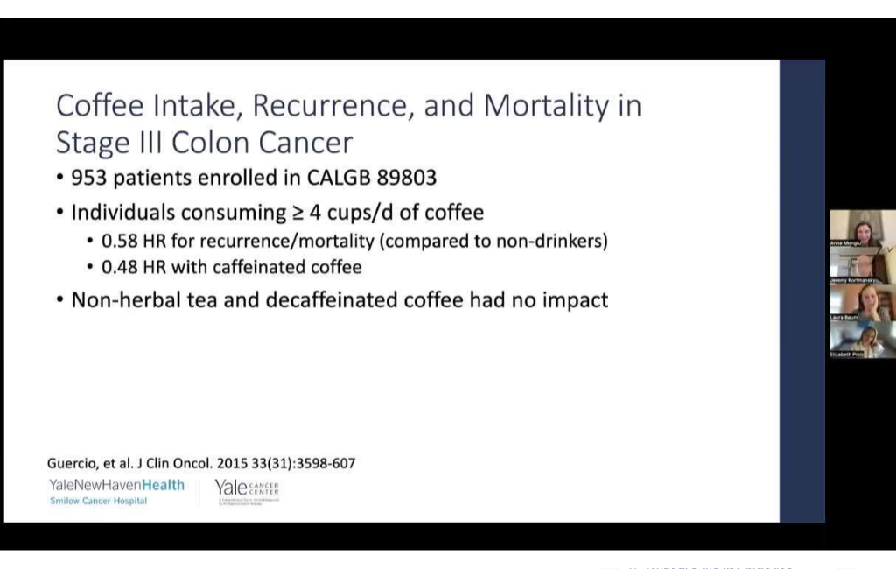
scroll to position [54, 0]
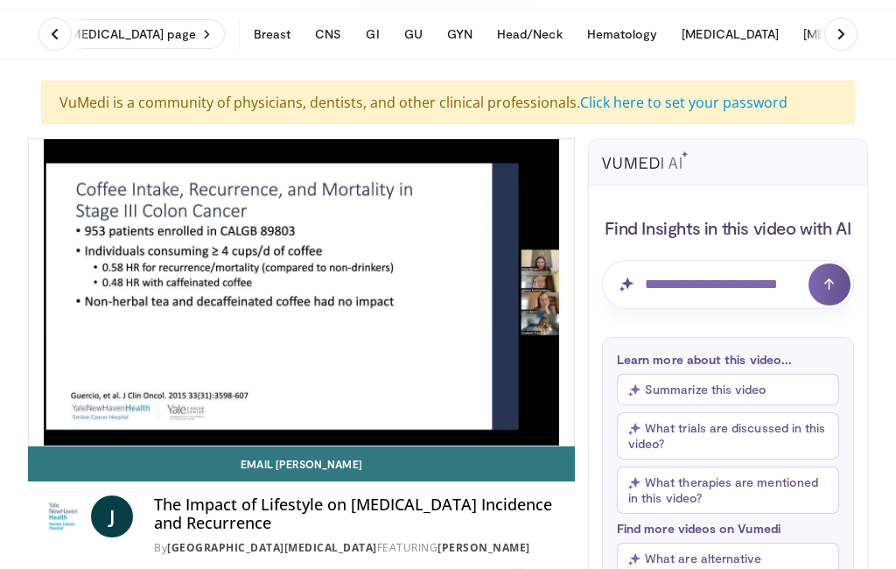
click at [589, 399] on div "Find Insights in this video with AI Learn more about this video... Summarize th…" at bounding box center [728, 455] width 278 height 541
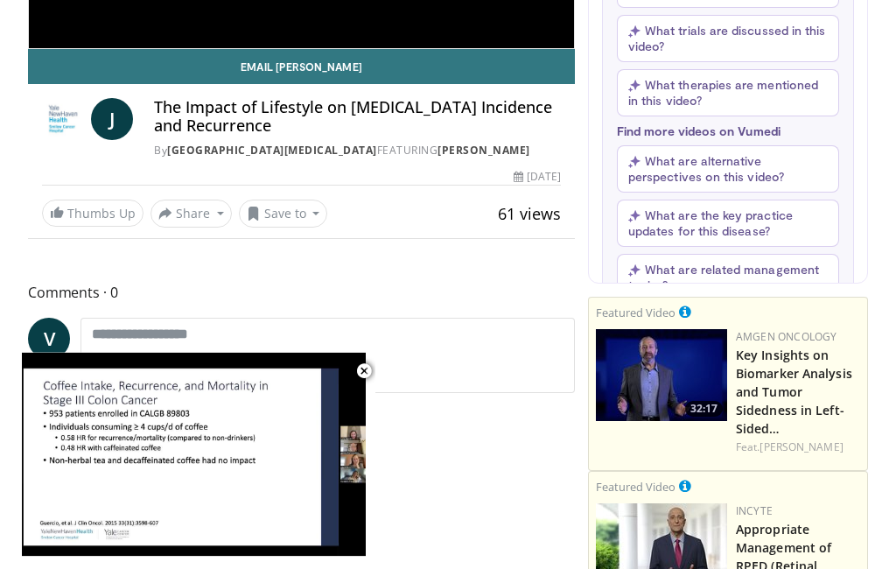
scroll to position [451, 0]
click at [297, 208] on button "Save to" at bounding box center [283, 213] width 89 height 28
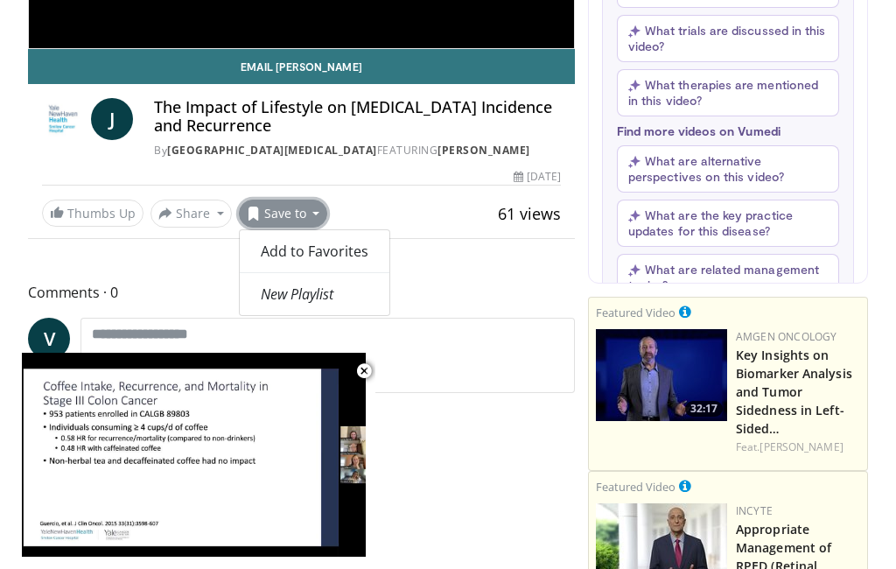
click at [455, 204] on div "Thumbs Up Share The Impact of Lifestyle o... × Enter one or more e-mail address…" at bounding box center [301, 213] width 519 height 28
click at [196, 216] on button "Share" at bounding box center [190, 213] width 81 height 28
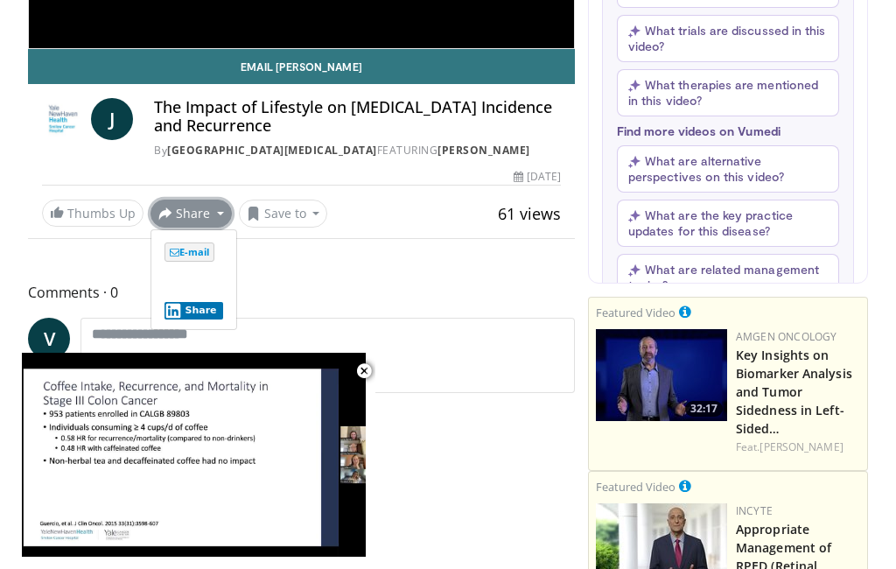
click at [199, 247] on span "E-mail" at bounding box center [189, 251] width 50 height 19
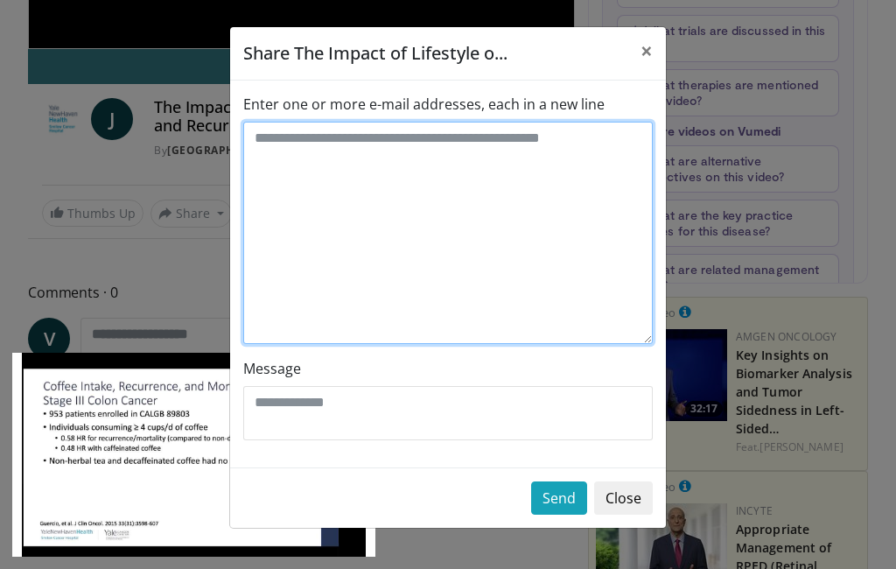
click at [470, 172] on textarea "Enter one or more e-mail addresses, each in a new line" at bounding box center [447, 233] width 409 height 222
type textarea "**********"
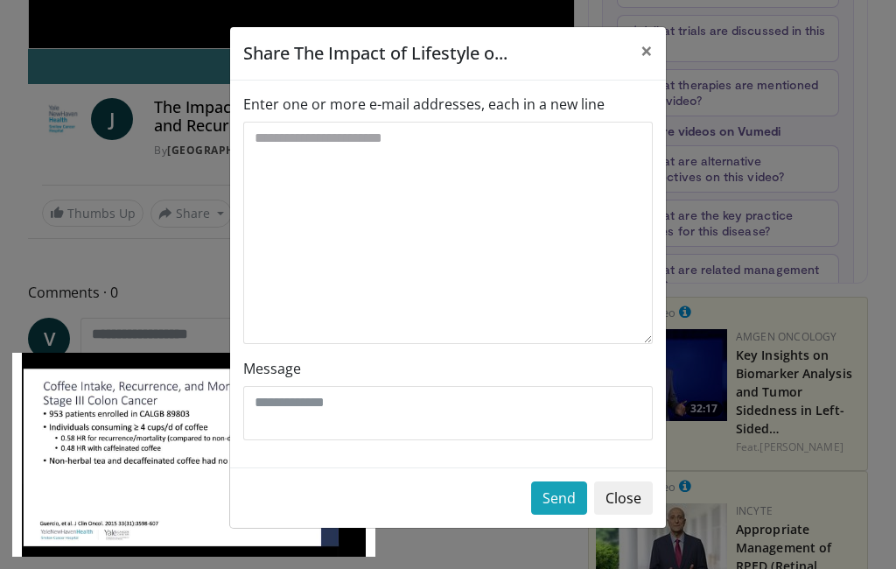
click at [530, 454] on div "**********" at bounding box center [448, 273] width 436 height 387
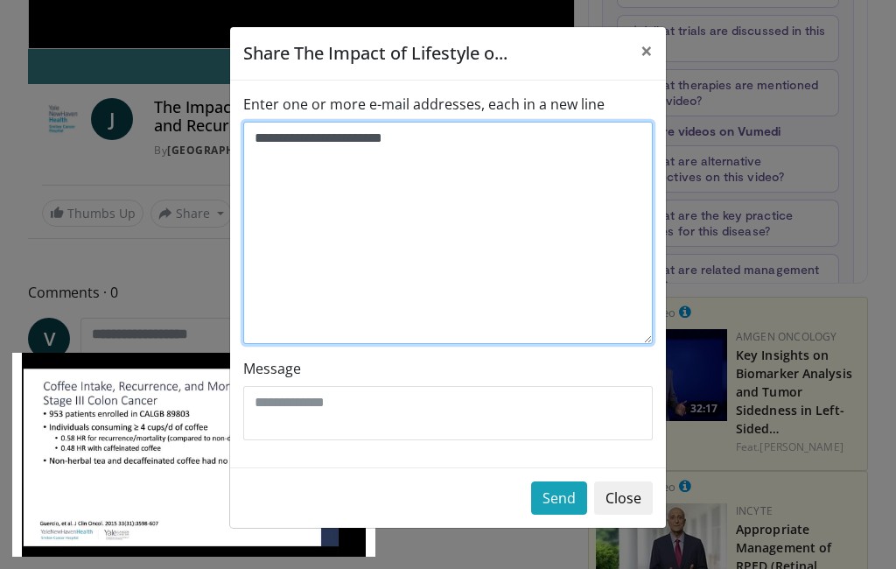
click at [550, 325] on textarea "**********" at bounding box center [447, 233] width 409 height 222
click at [610, 136] on textarea "**********" at bounding box center [447, 233] width 409 height 222
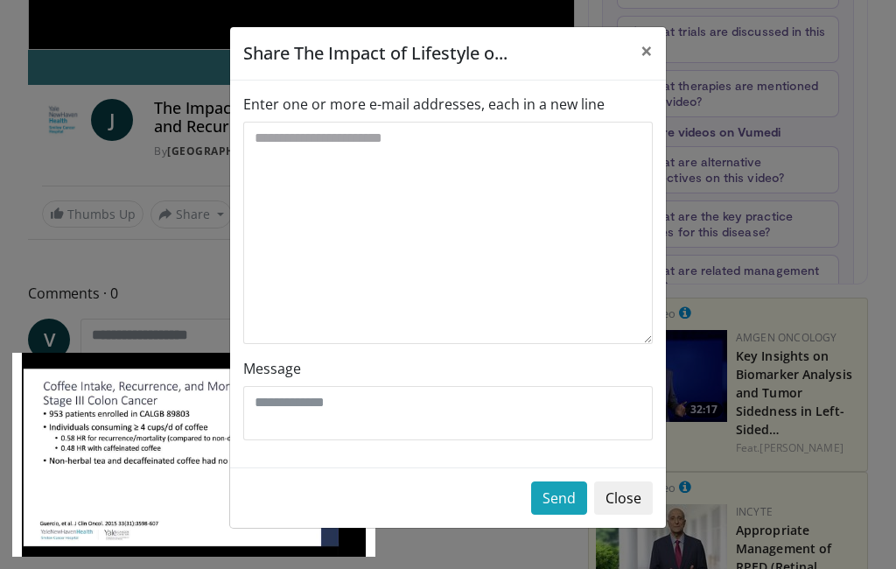
scroll to position [451, 0]
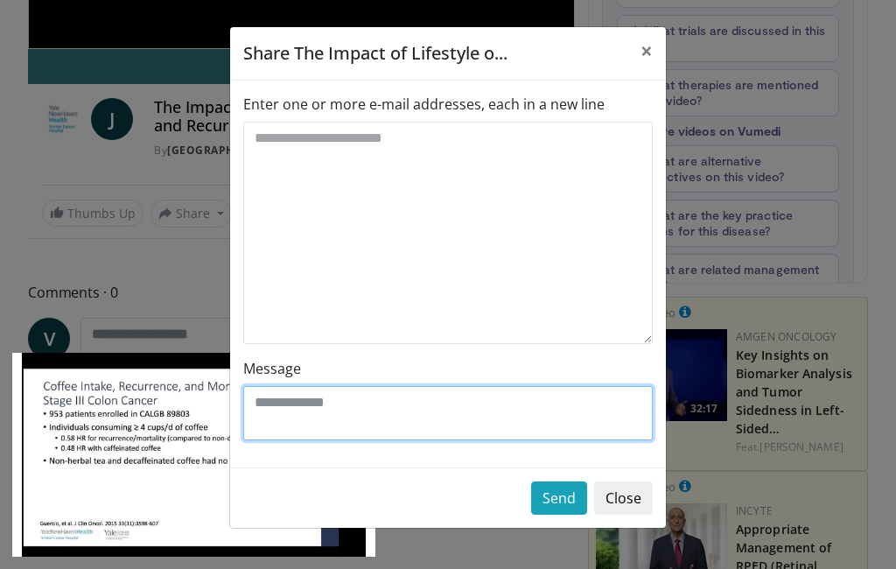
click at [353, 418] on textarea "Message" at bounding box center [447, 413] width 409 height 54
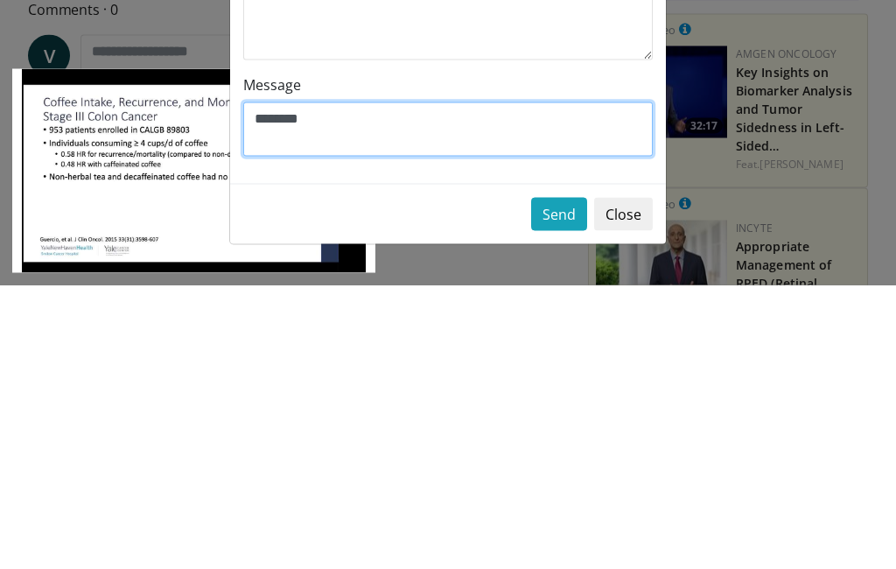
type textarea "********"
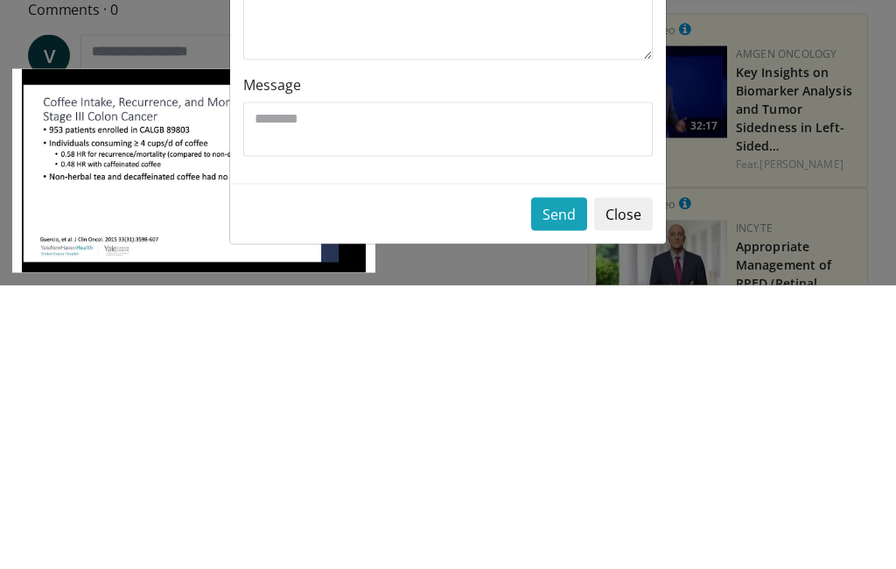
click at [563, 481] on button "Send" at bounding box center [559, 497] width 56 height 33
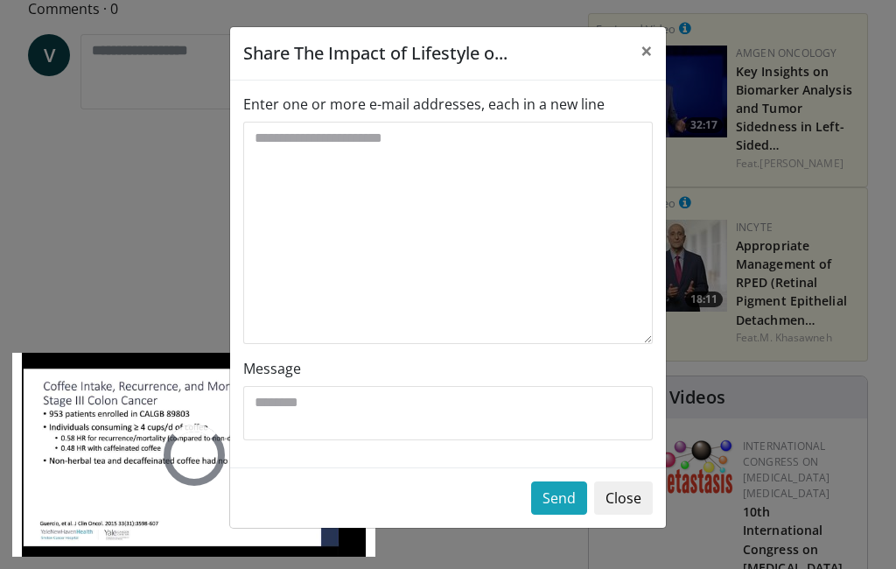
scroll to position [796, 0]
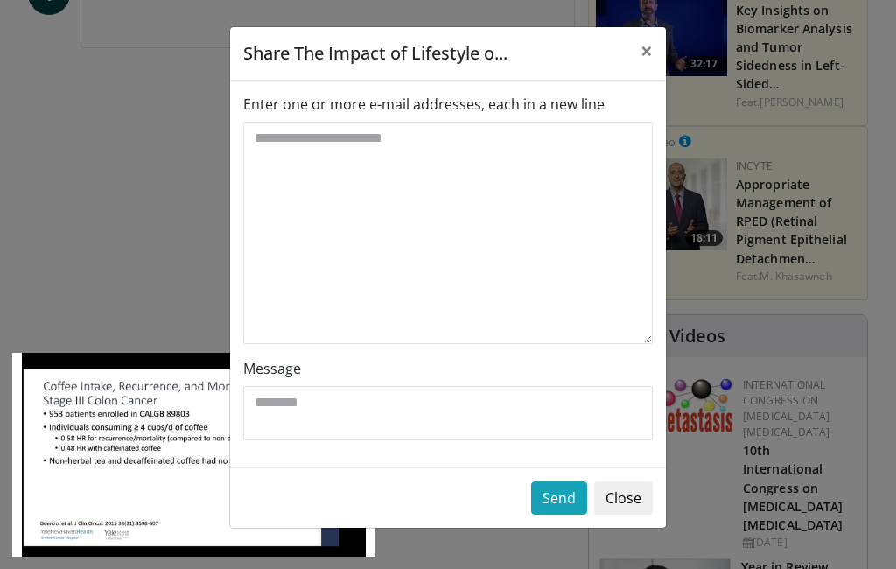
click at [647, 49] on span "×" at bounding box center [646, 50] width 12 height 29
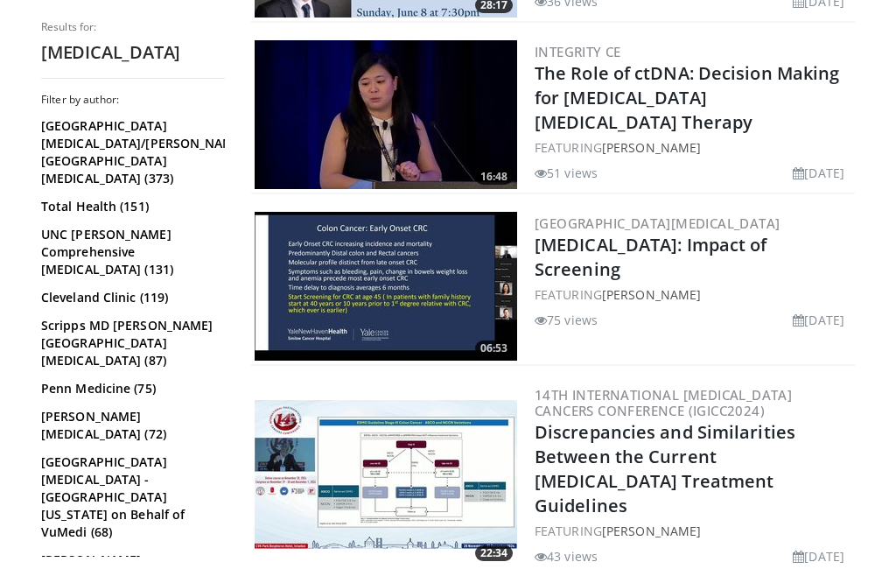
scroll to position [1466, 0]
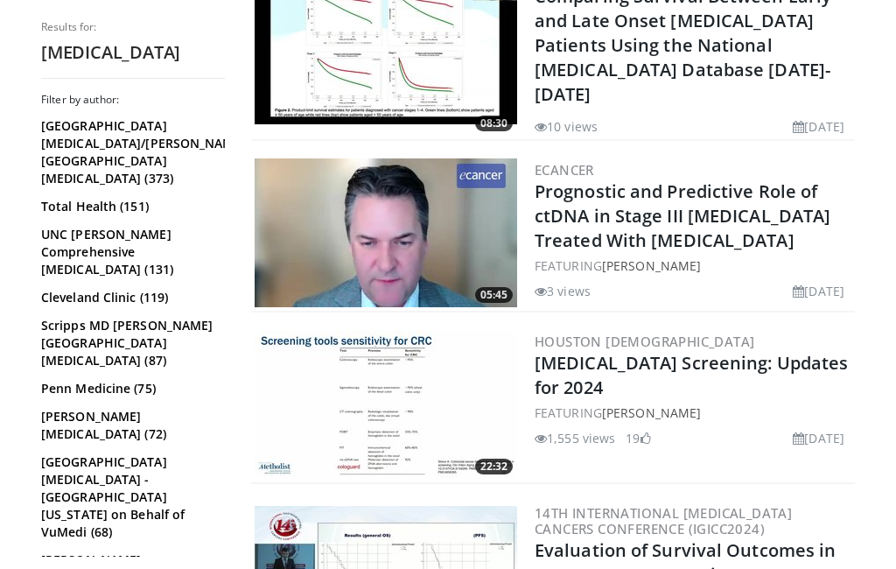
scroll to position [2292, 0]
